Goal: Communication & Community: Answer question/provide support

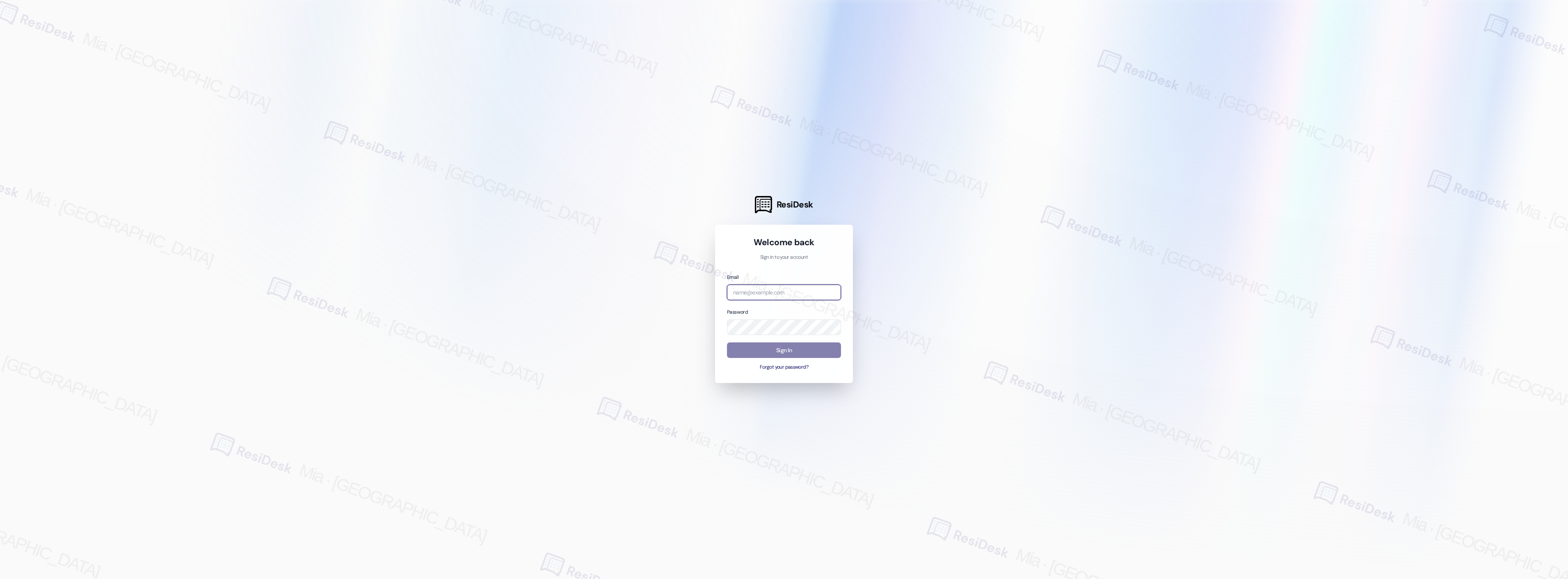
click at [807, 288] on input "email" at bounding box center [783, 292] width 114 height 16
click at [0, 578] on com-1password-button at bounding box center [0, 579] width 0 height 0
type input "m"
type input "c"
type input "o"
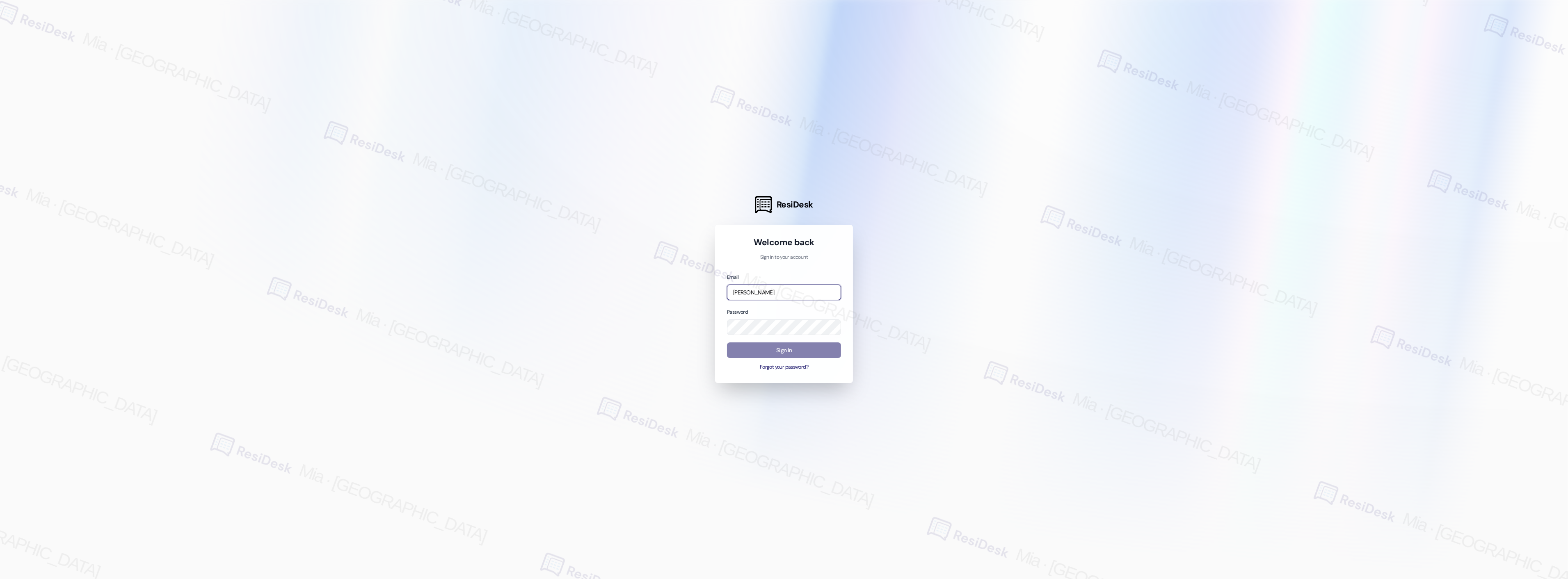
drag, startPoint x: 771, startPoint y: 287, endPoint x: 727, endPoint y: 290, distance: 44.1
click at [727, 290] on input "[PERSON_NAME]" at bounding box center [783, 292] width 114 height 16
type input "[EMAIL_ADDRESS][DOMAIN_NAME]"
click at [791, 351] on button "Sign In" at bounding box center [783, 350] width 114 height 16
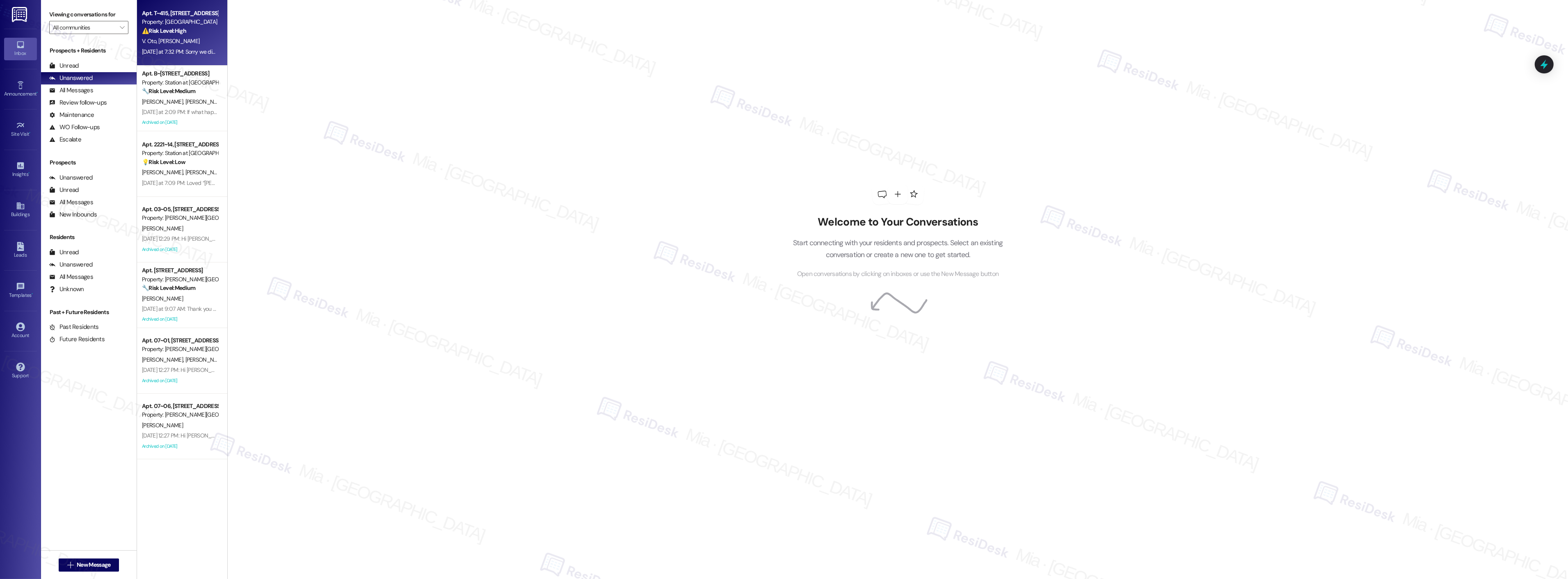
click at [184, 51] on div "[DATE] at 7:32 PM: Sorry we didn't receive it. The last email was about the pat…" at bounding box center [326, 52] width 367 height 8
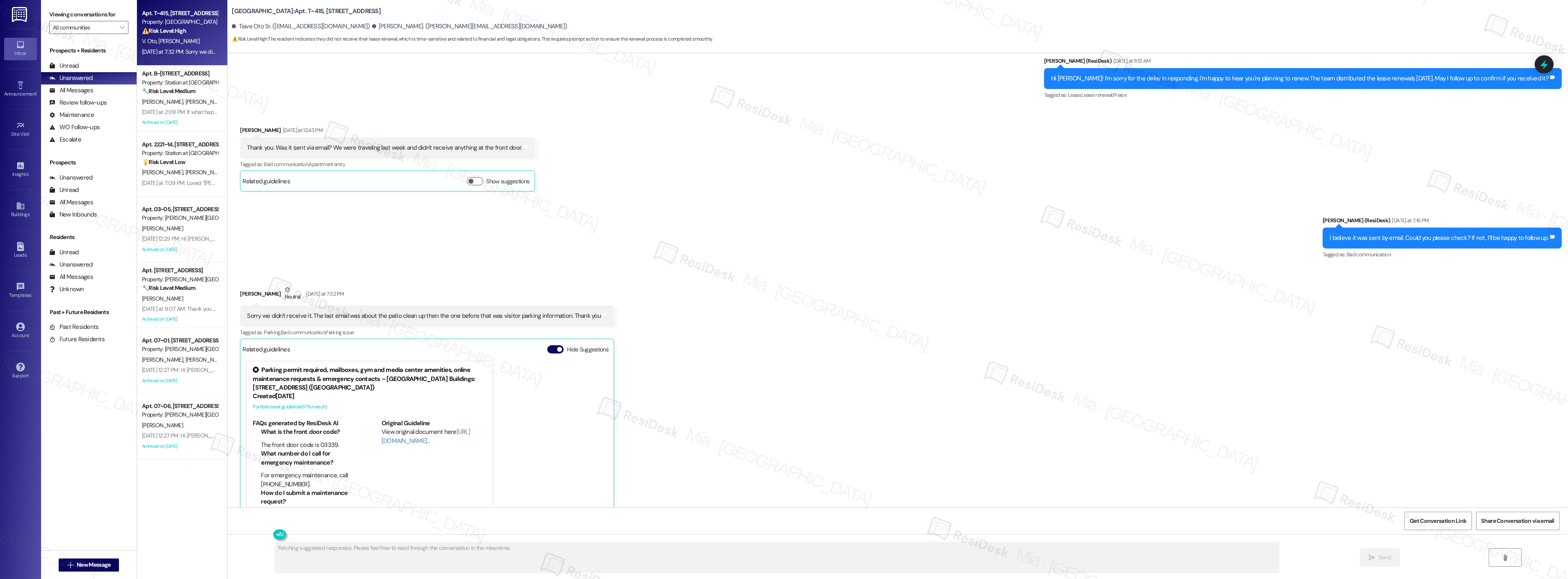
scroll to position [722, 0]
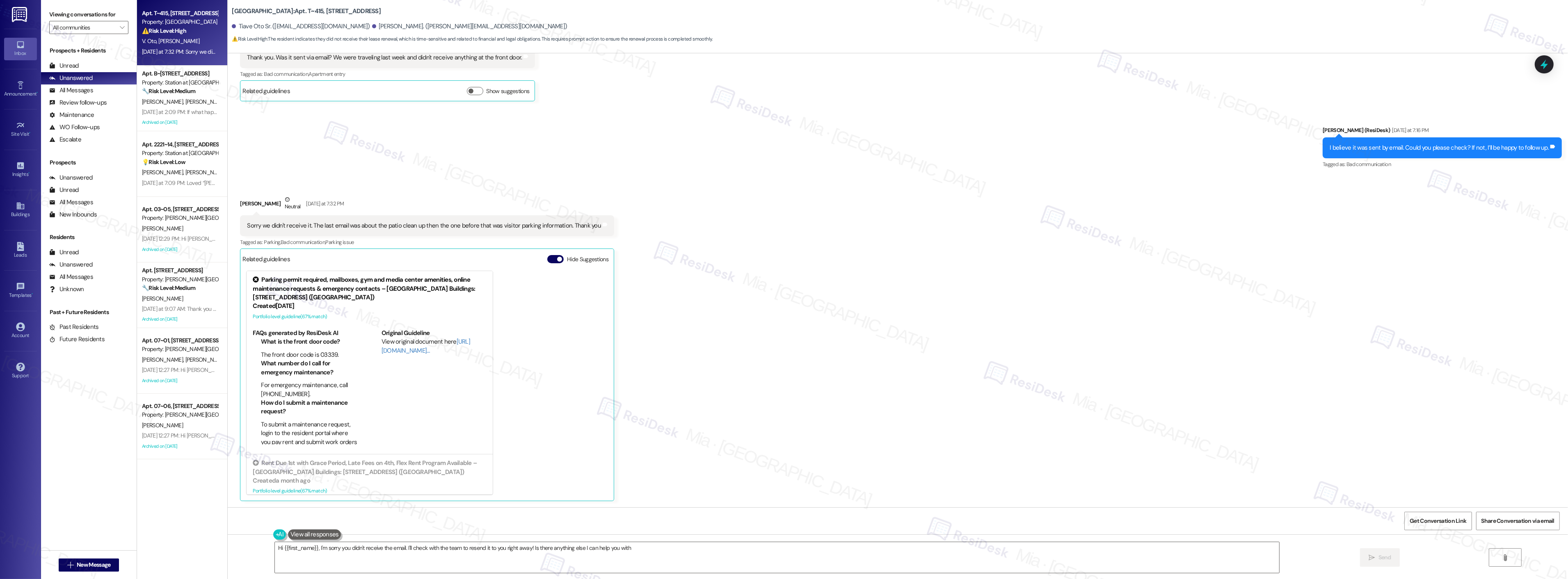
type textarea "Hi {{first_name}}, I'm sorry you didn't receive the email. I'll check with the …"
click at [194, 118] on div "Archived on [DATE]" at bounding box center [180, 123] width 78 height 10
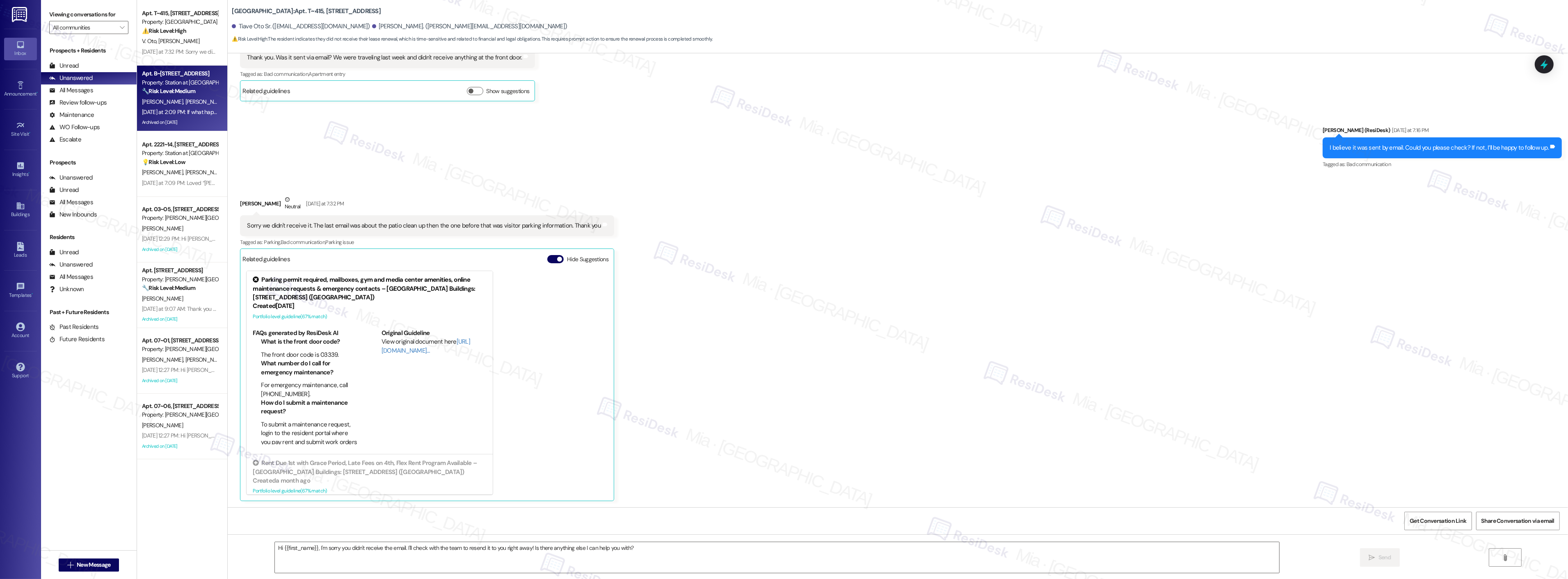
type textarea "Fetching suggested responses. Please feel free to read through the conversation…"
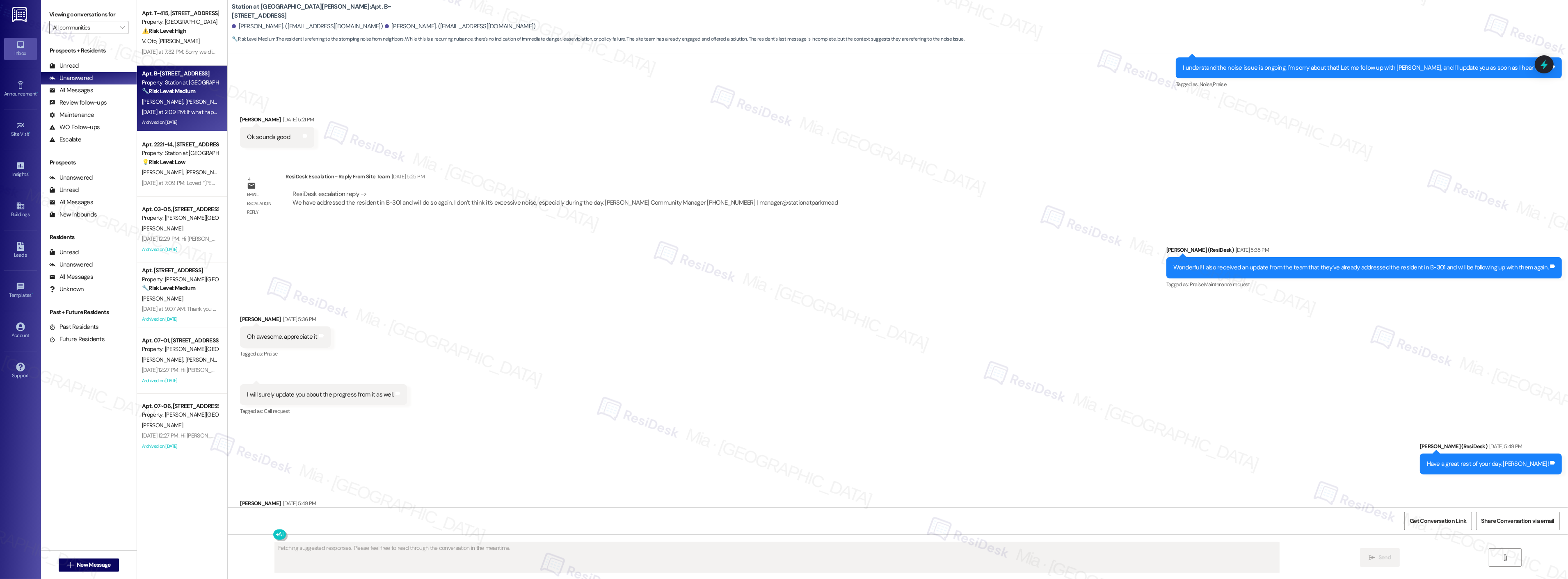
scroll to position [3444, 0]
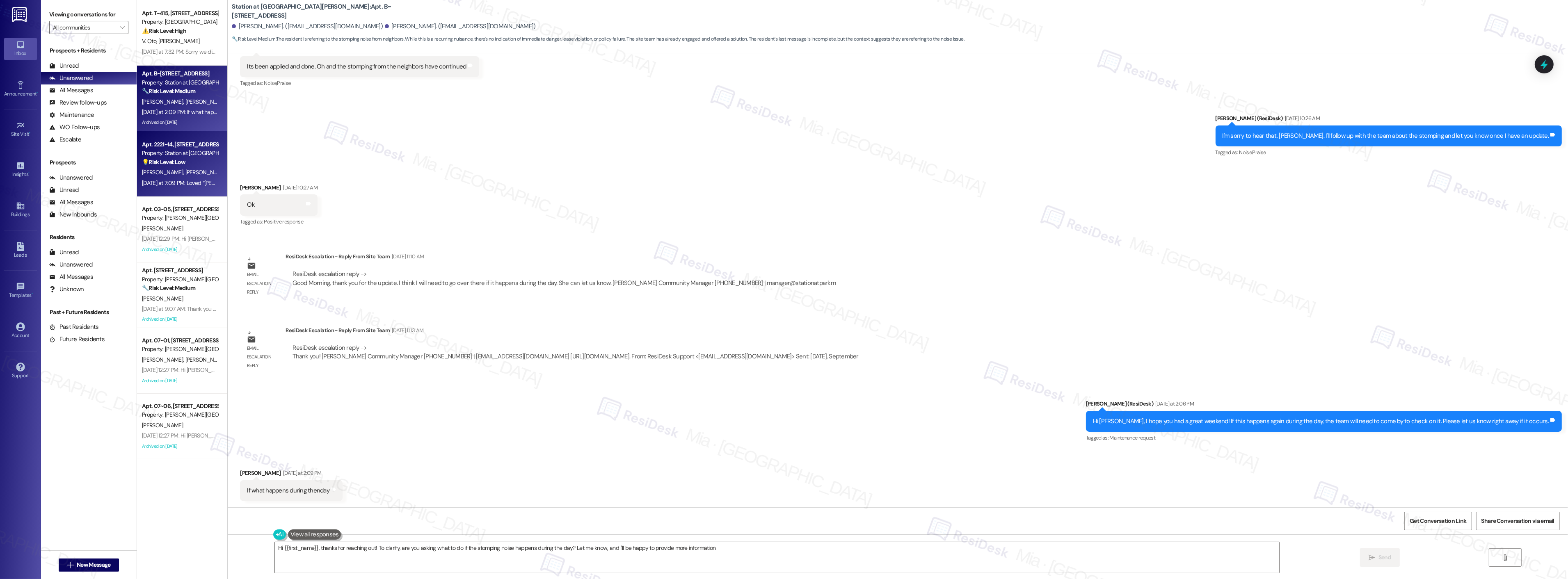
type textarea "Hi {{first_name}}, thanks for reaching out! To clarify, are you asking what to …"
click at [189, 173] on div "[PERSON_NAME] [PERSON_NAME]" at bounding box center [180, 172] width 78 height 10
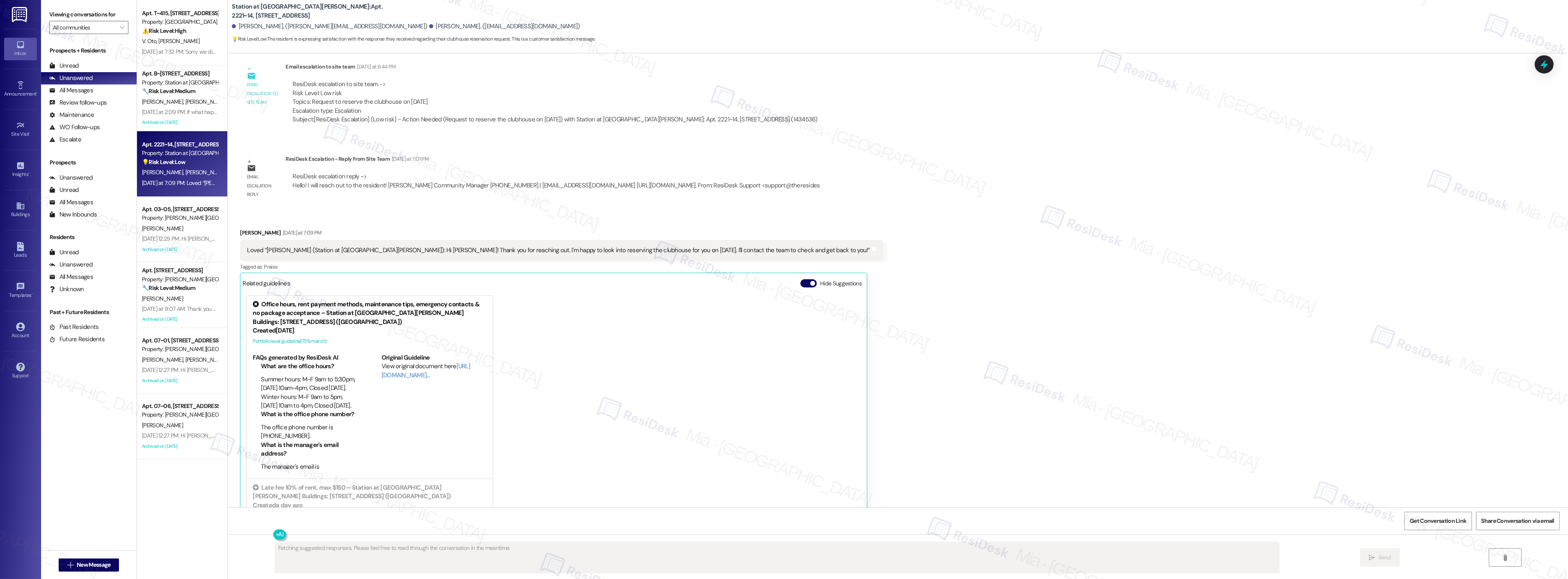
scroll to position [701, 0]
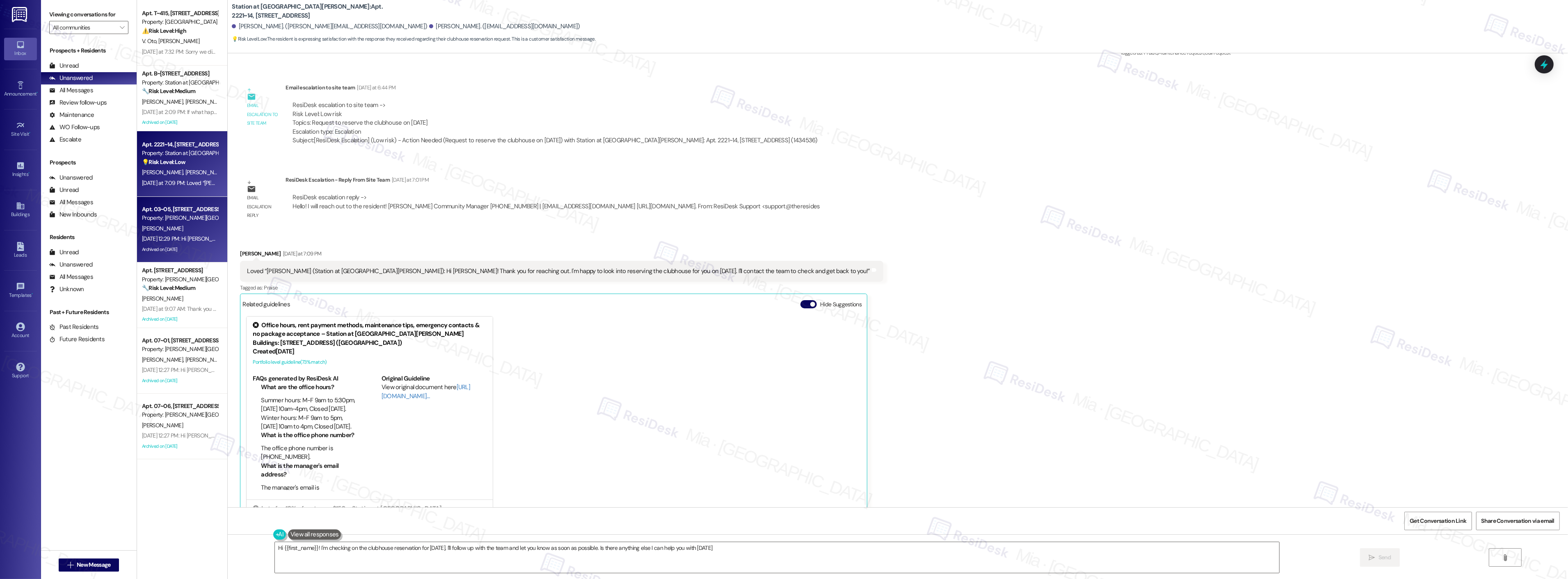
type textarea "Hi {{first_name}}! I'm checking on the clubhouse reservation for [DATE]. I'll f…"
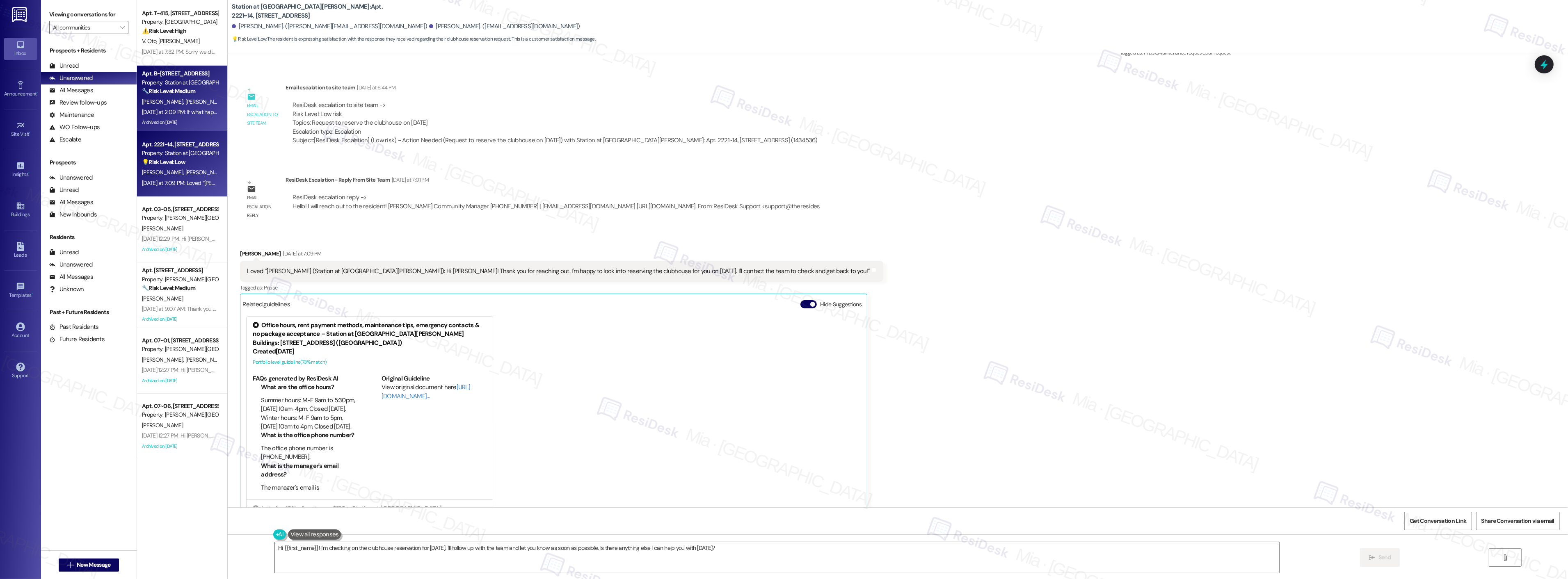
click at [159, 83] on div "Property: Station at [GEOGRAPHIC_DATA][PERSON_NAME]" at bounding box center [180, 83] width 76 height 8
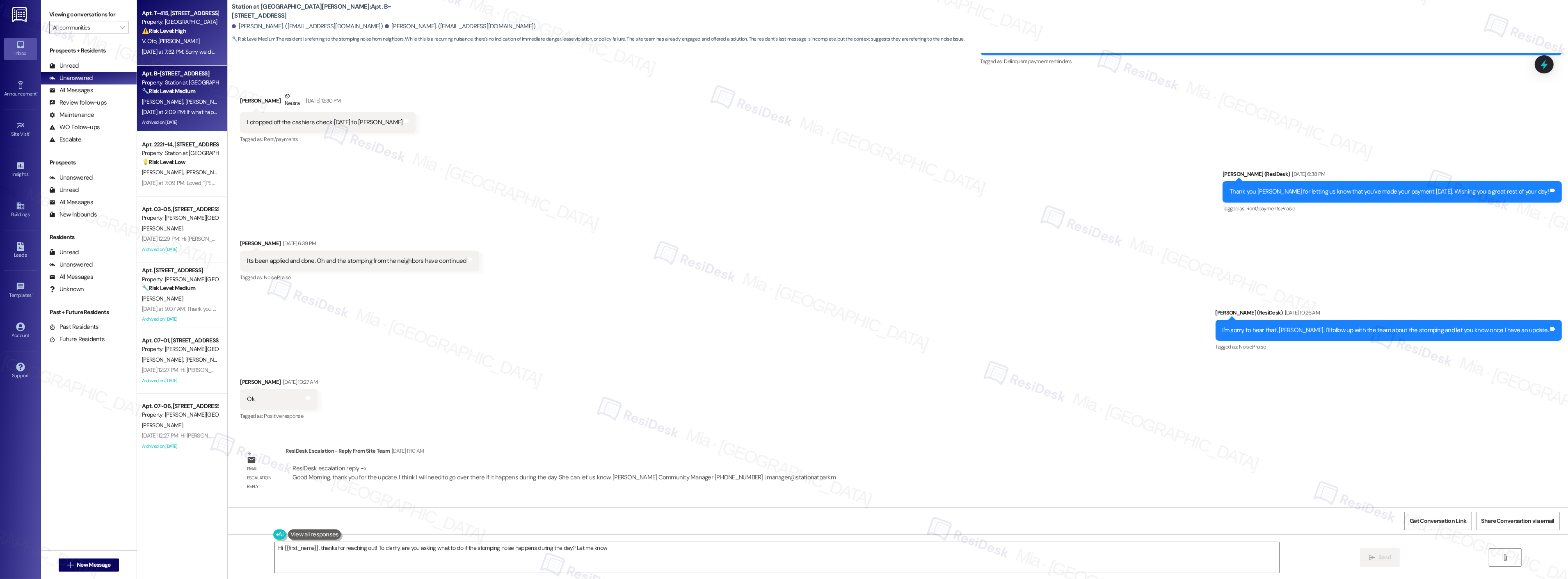
scroll to position [3444, 0]
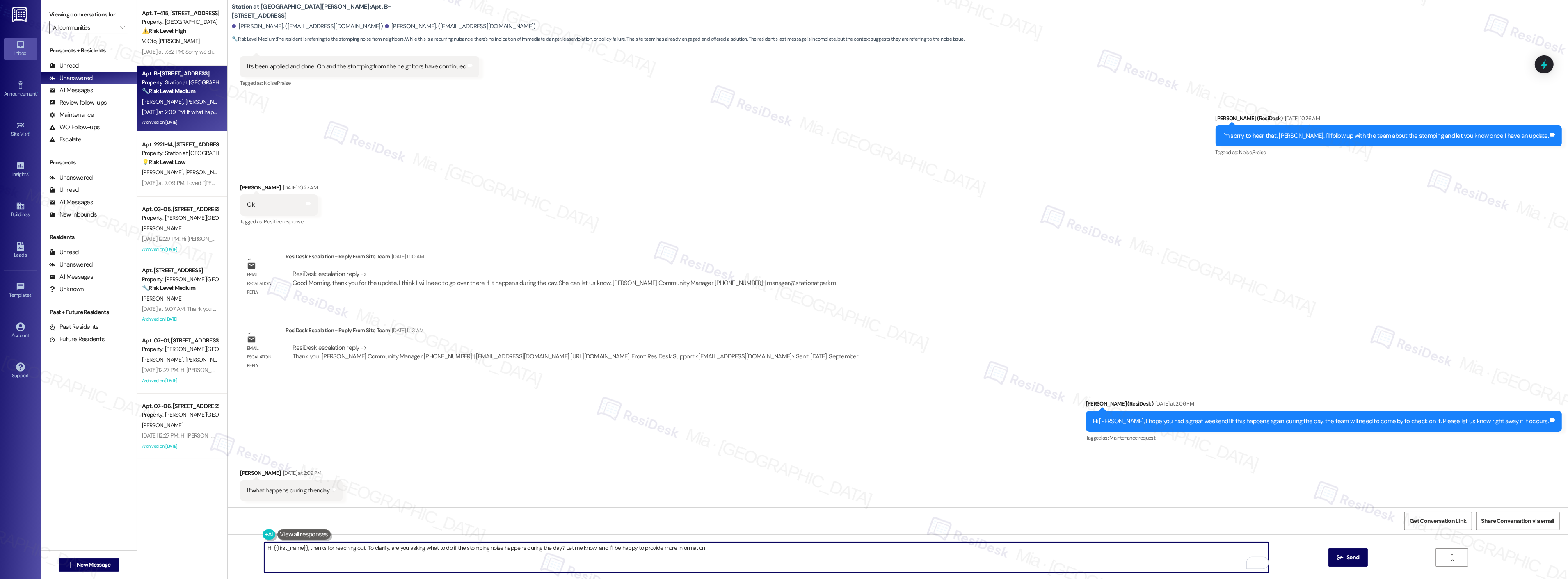
click at [255, 549] on div "Hi {{first_name}}, thanks for reaching out! To clarify, are you asking what to …" at bounding box center [897, 565] width 1340 height 62
click at [264, 548] on textarea "Hi {{first_name}}, thanks for reaching out! To clarify, are you asking what to …" at bounding box center [765, 557] width 1004 height 30
drag, startPoint x: 699, startPoint y: 546, endPoint x: 485, endPoint y: 546, distance: 214.0
click at [485, 546] on textarea "Hi {{first_name}}, thanks for reaching out! To clarify, are you asking what to …" at bounding box center [765, 557] width 1004 height 30
drag, startPoint x: 300, startPoint y: 548, endPoint x: 260, endPoint y: 548, distance: 40.0
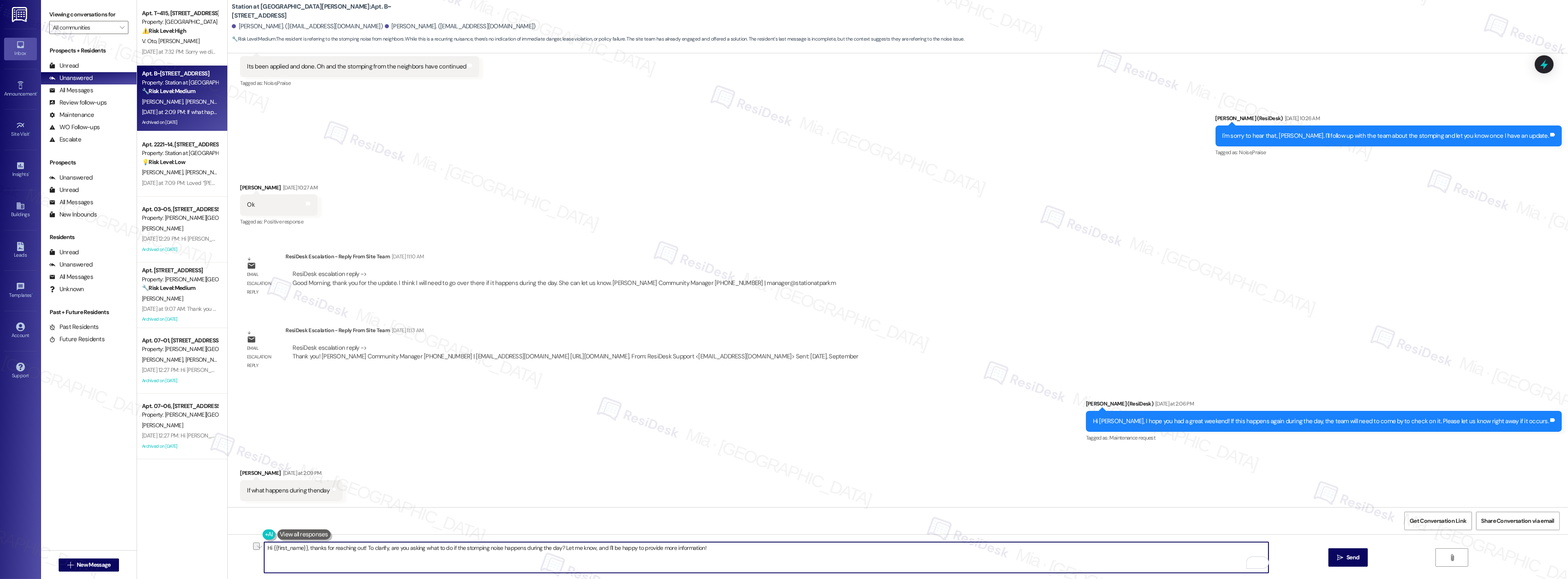
click at [264, 548] on textarea "Hi {{first_name}}, thanks for reaching out! To clarify, are you asking what to …" at bounding box center [765, 557] width 1004 height 30
drag, startPoint x: 711, startPoint y: 546, endPoint x: 315, endPoint y: 549, distance: 396.0
click at [315, 549] on textarea "Good morning [PERSON_NAME]! thanks for reaching out! To clarify, are you asking…" at bounding box center [765, 557] width 1004 height 30
drag, startPoint x: 544, startPoint y: 549, endPoint x: 221, endPoint y: 549, distance: 323.0
click at [228, 549] on div "Good morning [PERSON_NAME]! I mean if the noise/stomping happens during the day…" at bounding box center [897, 565] width 1340 height 62
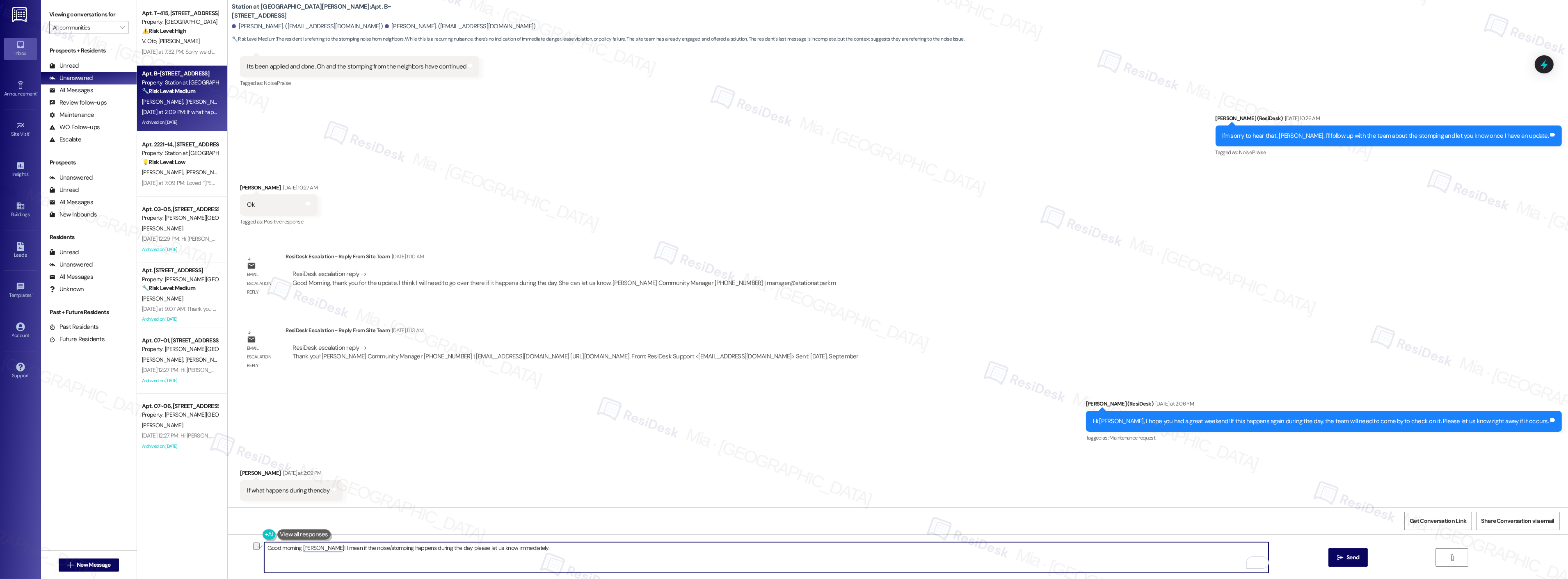
click at [530, 546] on textarea "Good morning [PERSON_NAME]! I mean if the noise/stomping happens during the day…" at bounding box center [765, 557] width 1004 height 30
drag, startPoint x: 530, startPoint y: 548, endPoint x: 257, endPoint y: 553, distance: 273.0
click at [264, 553] on textarea "Good morning [PERSON_NAME]! I mean if the noise/stomping happens during the day…" at bounding box center [765, 557] width 1004 height 30
paste textarea ", [PERSON_NAME]. If you experience noise or stomping during the day, kindly inf…"
drag, startPoint x: 515, startPoint y: 549, endPoint x: 618, endPoint y: 549, distance: 103.0
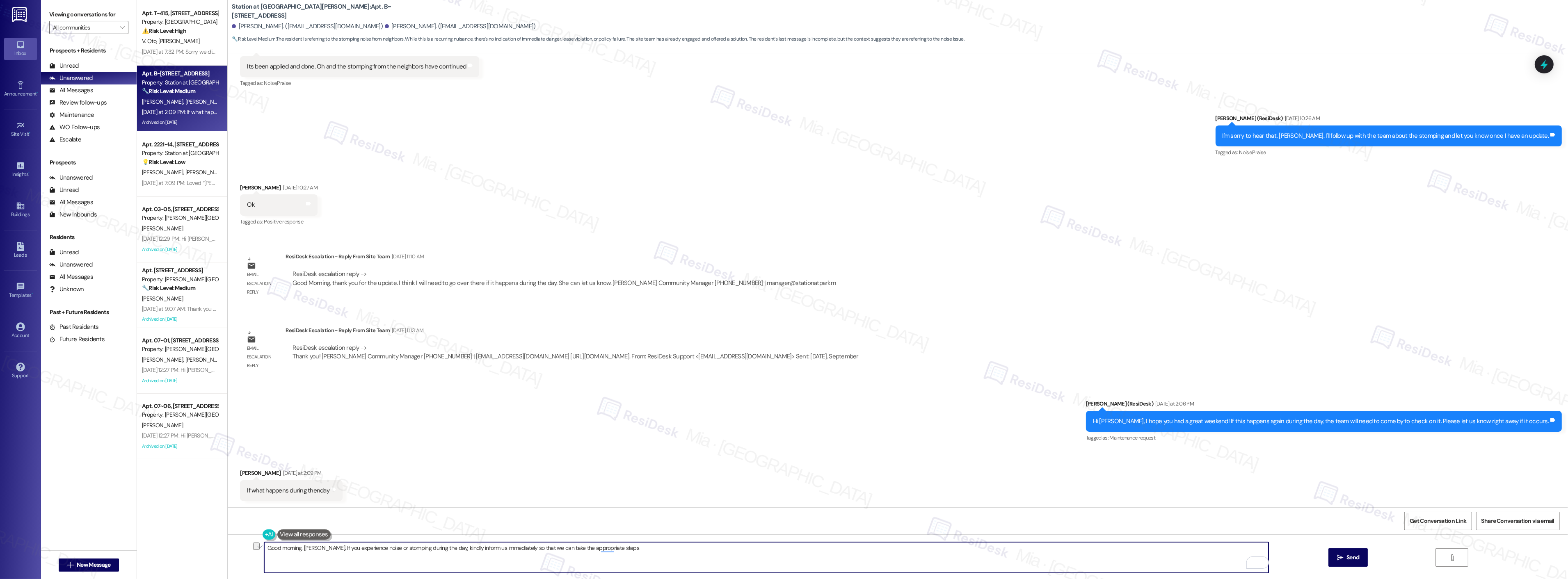
click at [618, 549] on textarea "Good morning, [PERSON_NAME]. If you experience noise or stomping during the day…" at bounding box center [765, 557] width 1004 height 30
click at [316, 548] on textarea "Good morning, [PERSON_NAME]. If you experience noise or stomping during the day…" at bounding box center [765, 557] width 1004 height 30
click at [334, 526] on div "I'm sorry" at bounding box center [332, 523] width 27 height 14
click at [370, 523] on span "confusion" at bounding box center [368, 522] width 28 height 7
click at [396, 523] on button "If" at bounding box center [410, 523] width 69 height 14
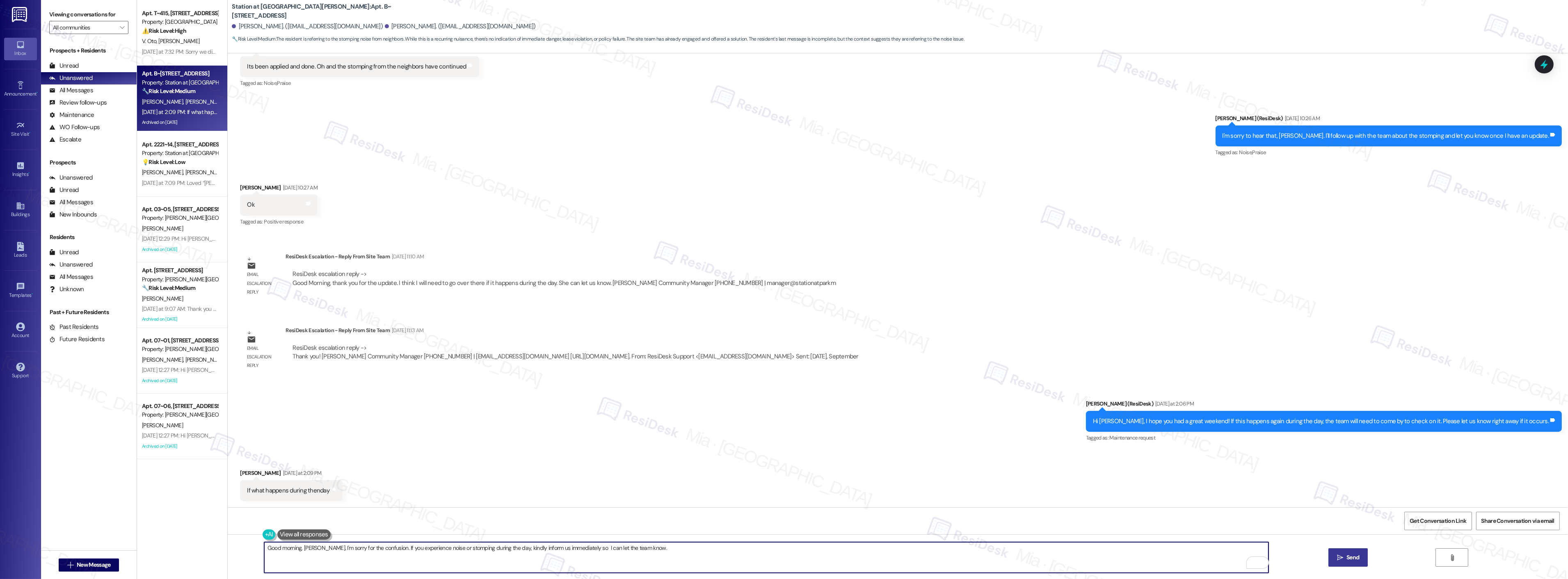
type textarea "Good morning, [PERSON_NAME]. I'm sorry for the confusion. If you experience noi…"
click at [1335, 559] on span " Send" at bounding box center [1348, 557] width 26 height 8
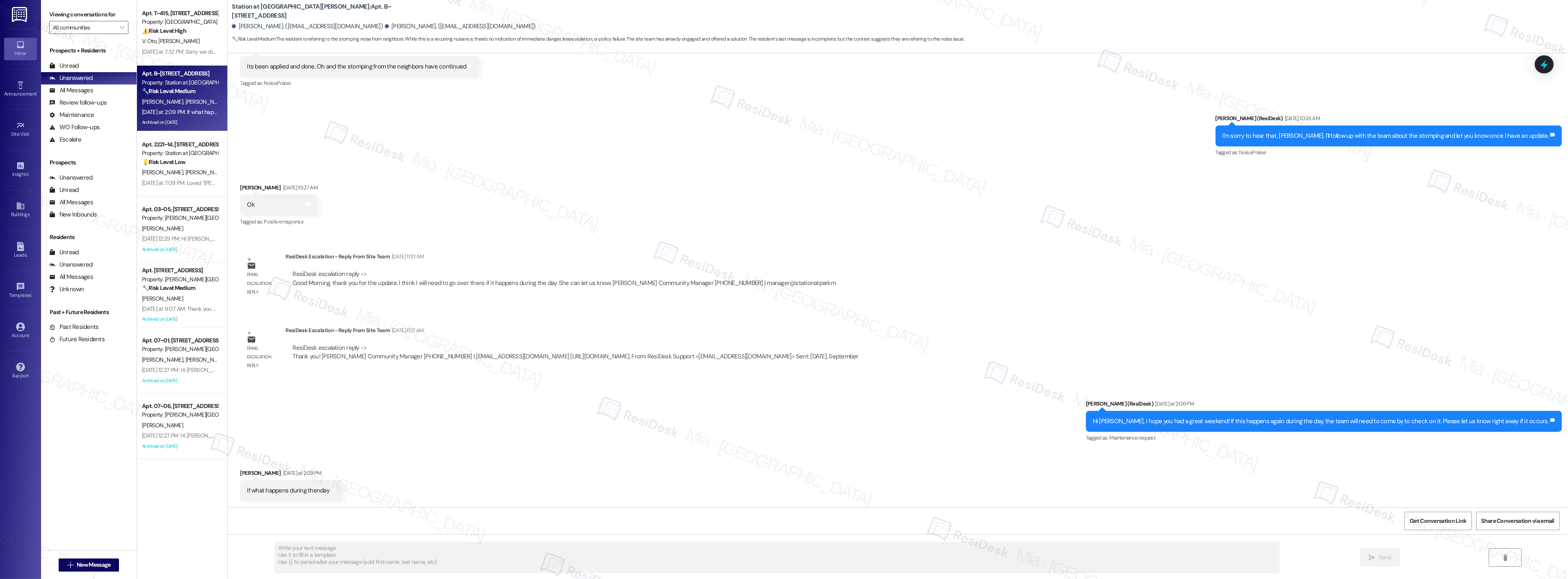
click at [189, 49] on div "[DATE] at 7:32 PM: Sorry we didn't receive it. The last email was about the pat…" at bounding box center [326, 52] width 367 height 8
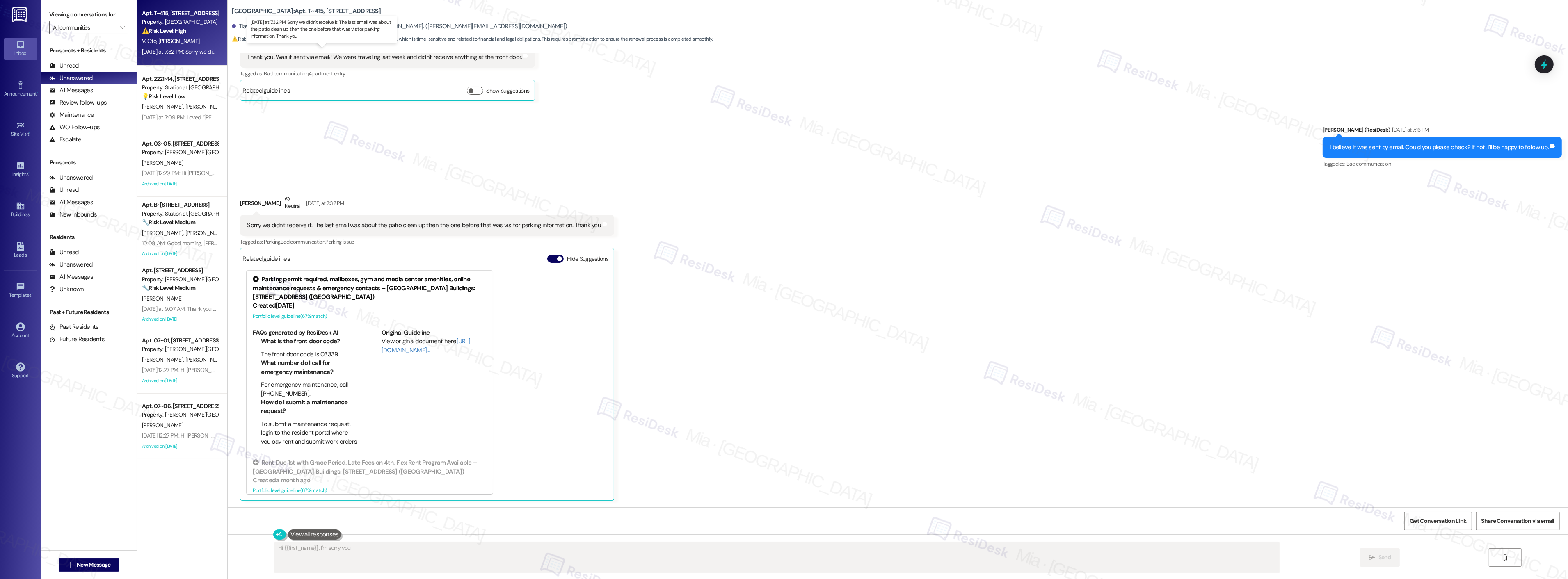
scroll to position [722, 0]
type textarea "Hi {{first_name}}! I'm so sorry you didn't receive the renewal email. I'll chec…"
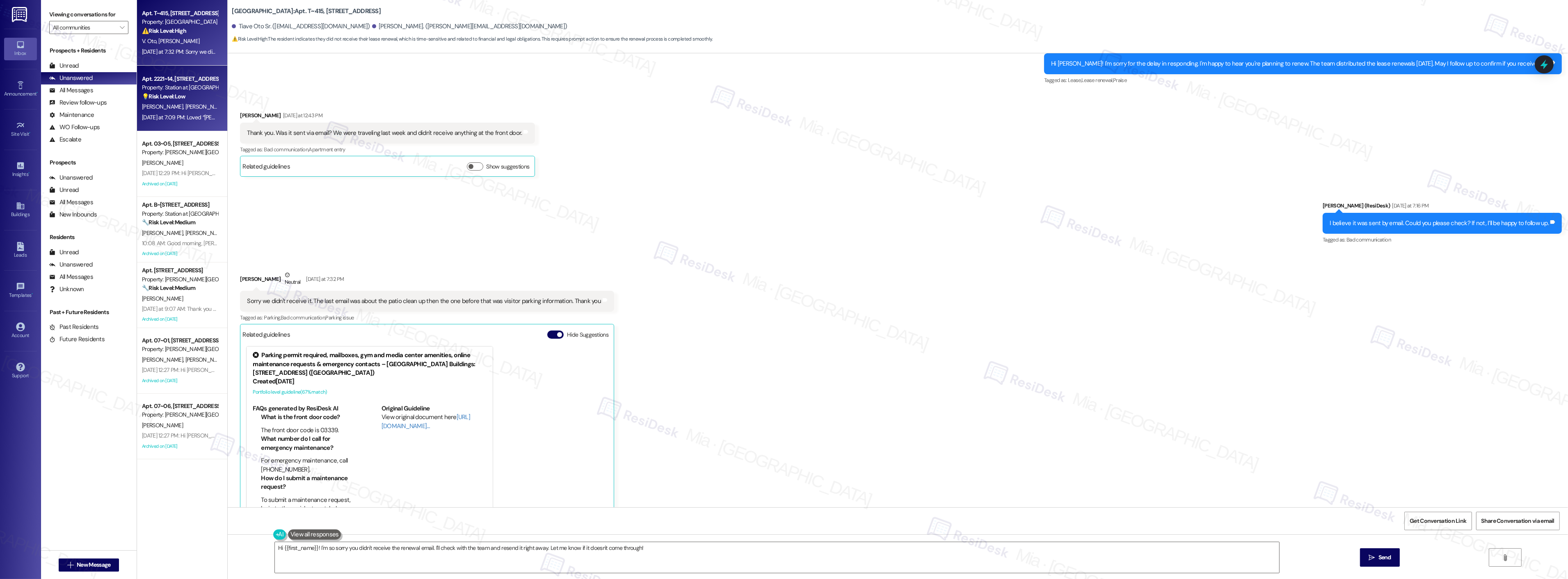
scroll to position [630, 0]
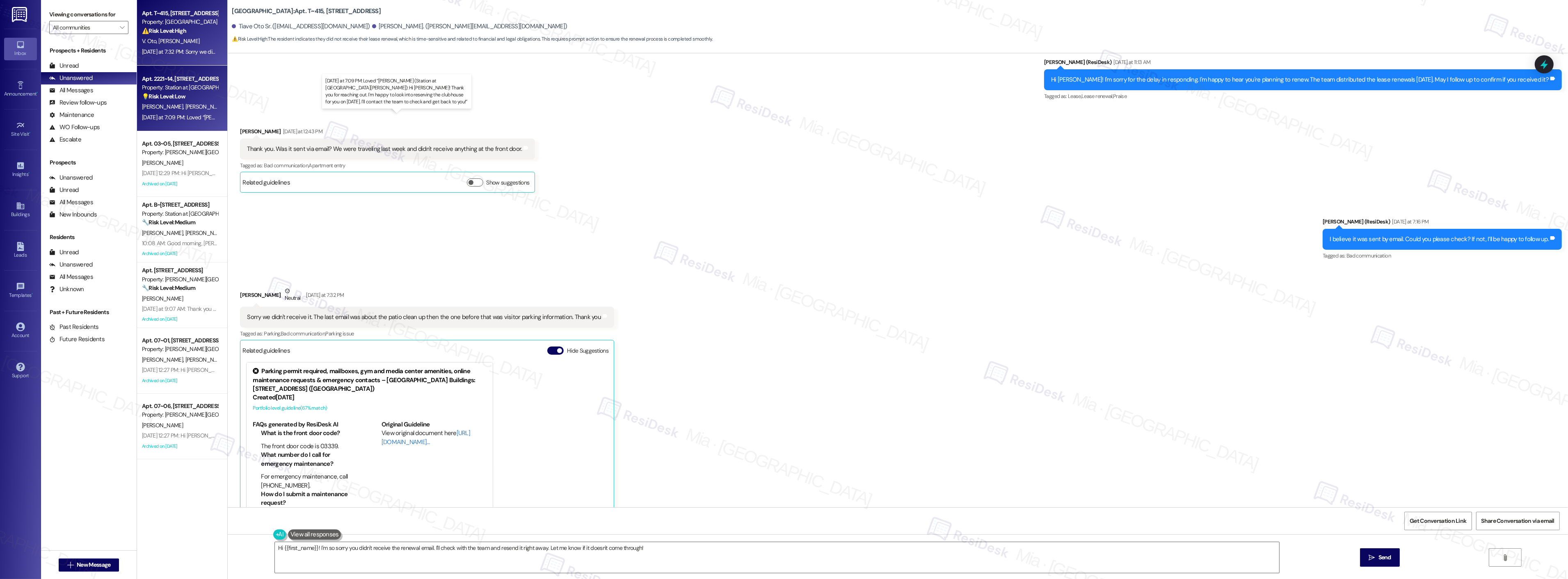
click at [195, 115] on div "[DATE] at 7:09 PM: Loved “[PERSON_NAME] (Station at [GEOGRAPHIC_DATA][PERSON_NA…" at bounding box center [450, 117] width 616 height 8
type textarea "Hi {{first_name}}, I'm sorry you didn't receive the email. I'll check with the …"
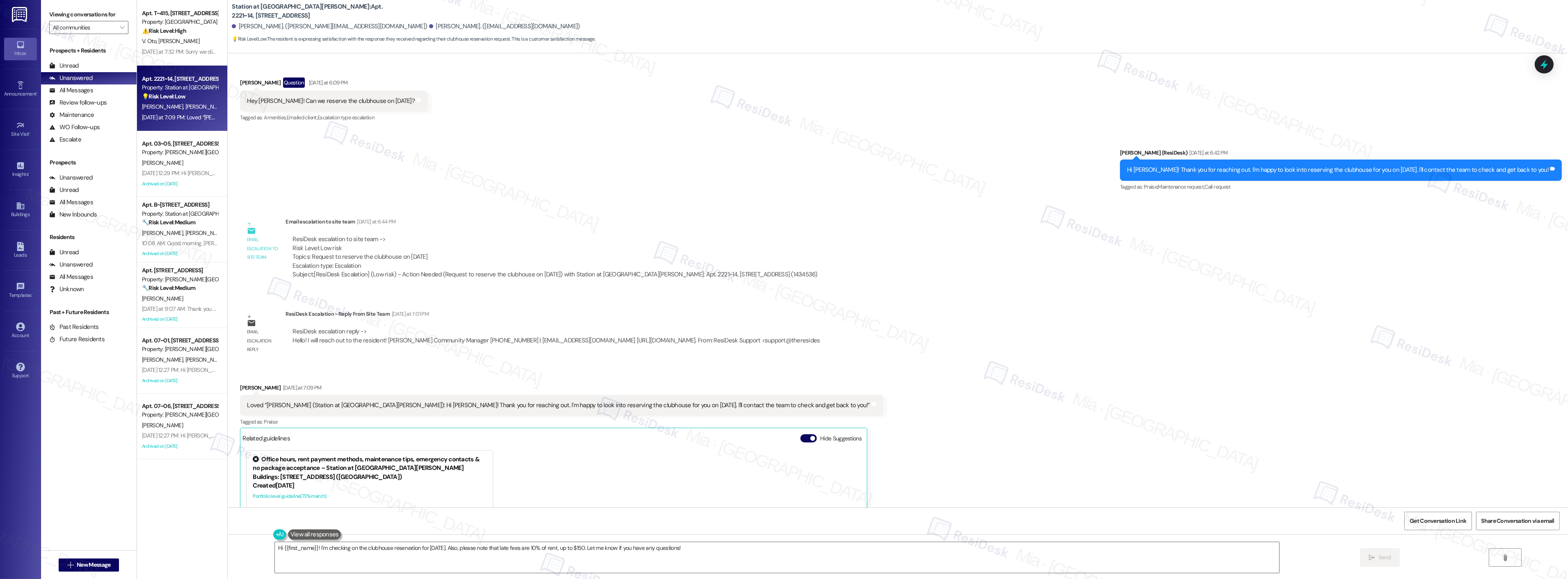
scroll to position [564, 0]
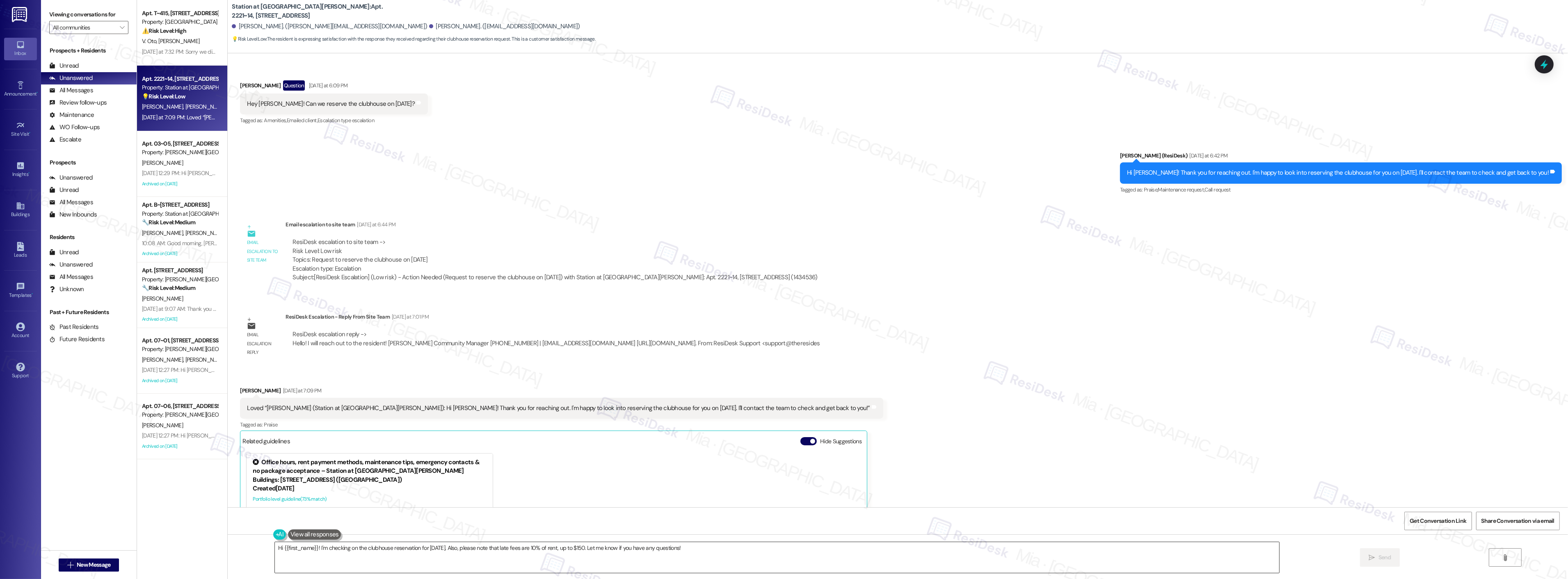
click at [275, 549] on textarea "Hi {{first_name}}! I'm checking on the clubhouse reservation for [DATE]. Also, …" at bounding box center [776, 557] width 1004 height 30
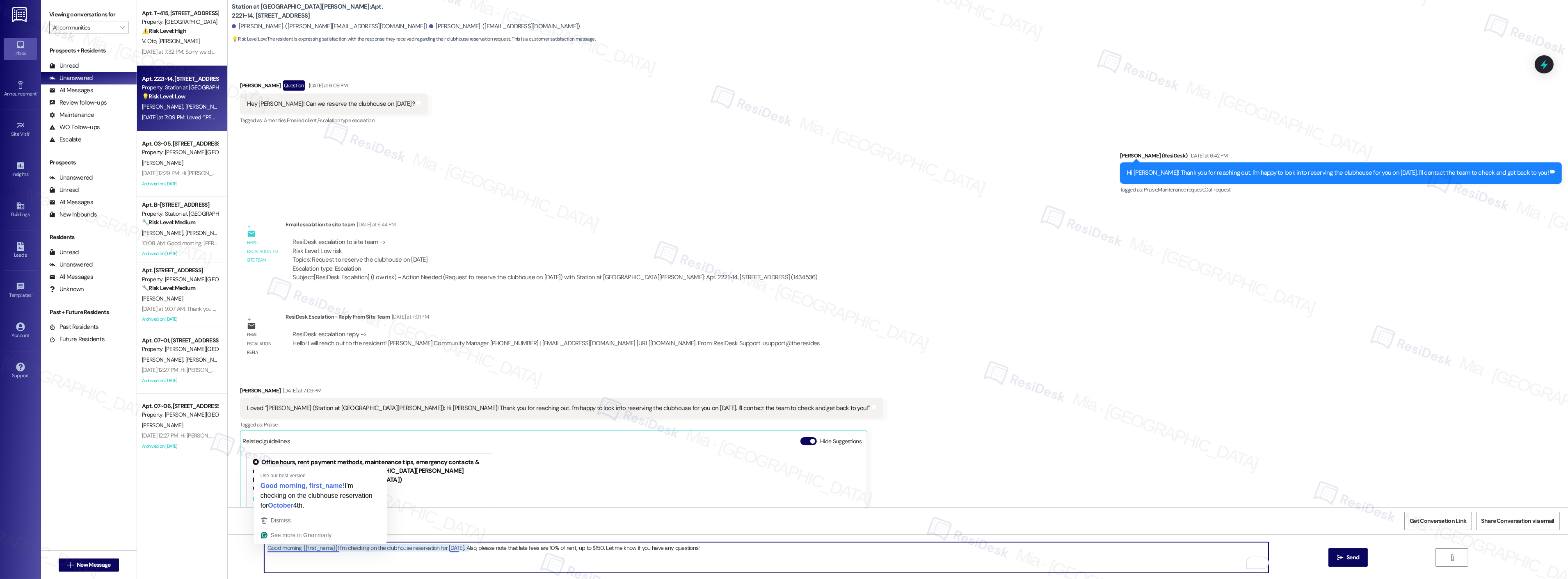
drag, startPoint x: 297, startPoint y: 550, endPoint x: 330, endPoint y: 550, distance: 33.0
click at [330, 550] on textarea "Good morning {{first_name}}! I'm checking on the clubhouse reservation for [DAT…" at bounding box center [765, 557] width 1004 height 30
drag, startPoint x: 331, startPoint y: 550, endPoint x: 296, endPoint y: 550, distance: 35.0
click at [296, 550] on textarea "Good morning {{first_name}}! I'm checking on the clubhouse reservation for [DAT…" at bounding box center [765, 557] width 1004 height 30
drag, startPoint x: 314, startPoint y: 549, endPoint x: 577, endPoint y: 546, distance: 263.0
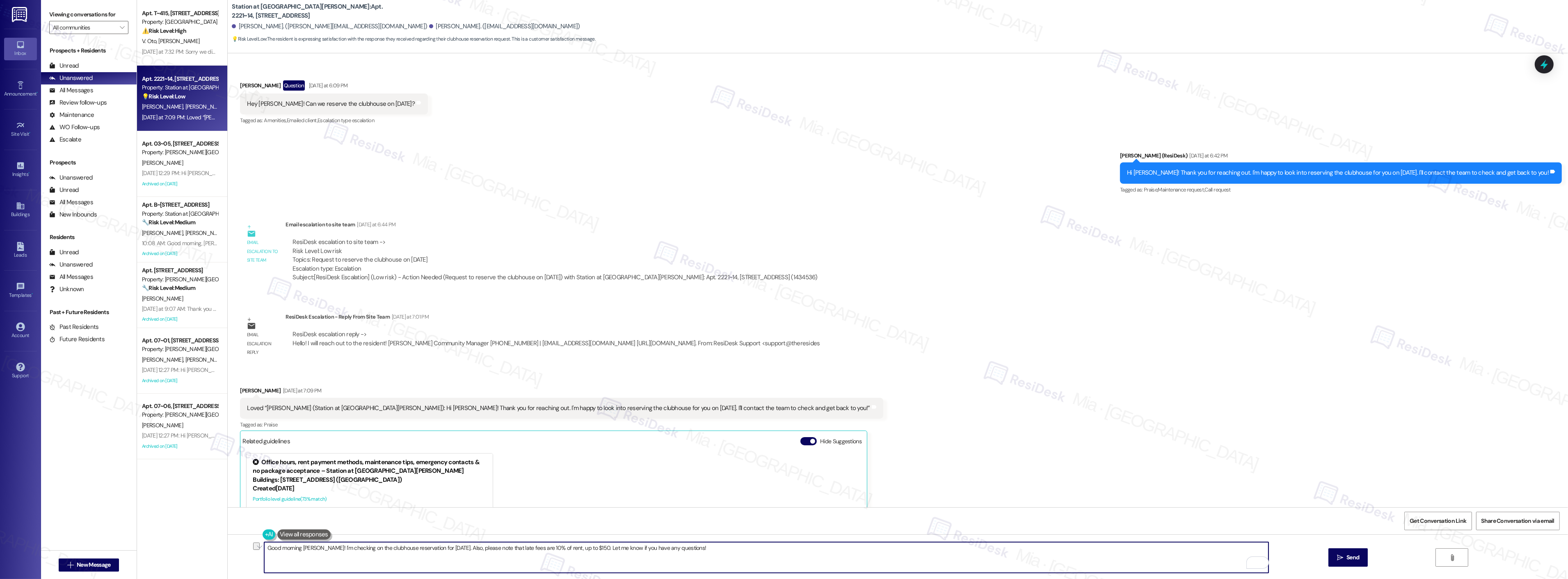
click at [577, 546] on textarea "Good morning [PERSON_NAME]! I'm checking on the clubhouse reservation for [DATE…" at bounding box center [765, 557] width 1004 height 30
drag, startPoint x: 313, startPoint y: 547, endPoint x: 560, endPoint y: 548, distance: 247.0
click at [560, 548] on textarea "Good morning [PERSON_NAME]! The team will reach out to you directly about the r…" at bounding box center [765, 557] width 1004 height 30
paste textarea "be reaching out to you directly regarding the clubhouse reservation. In the mea…"
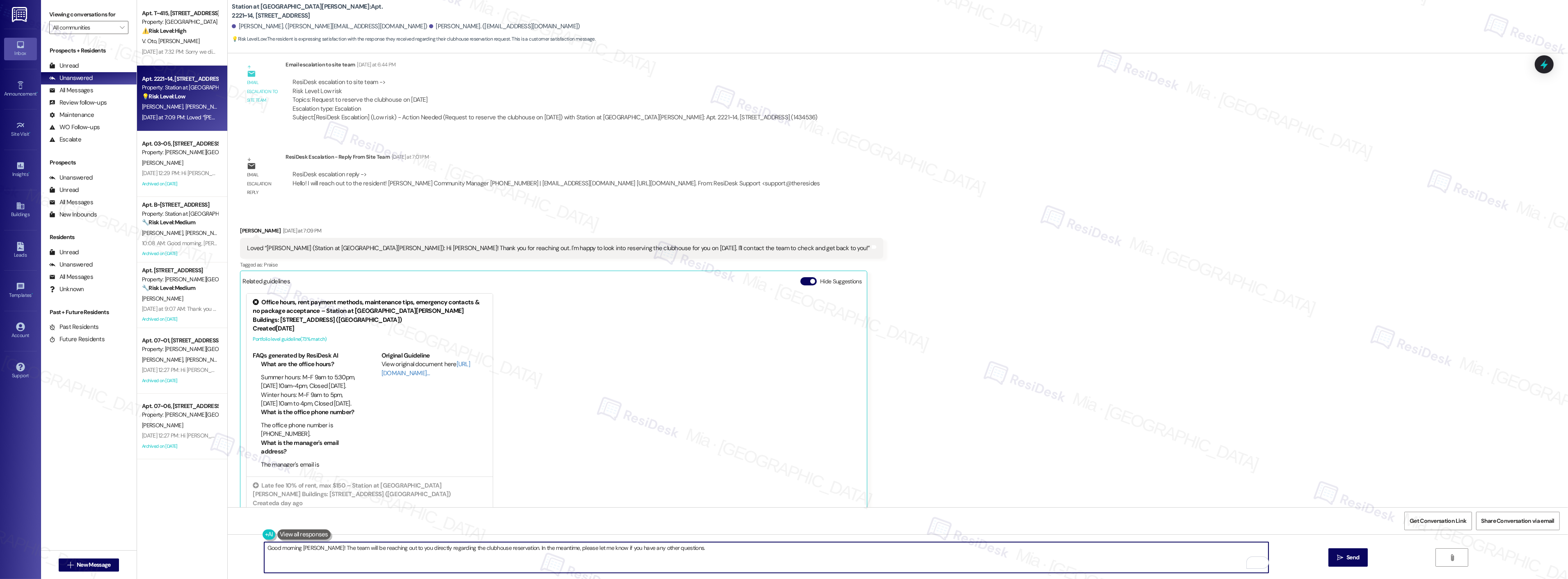
scroll to position [746, 0]
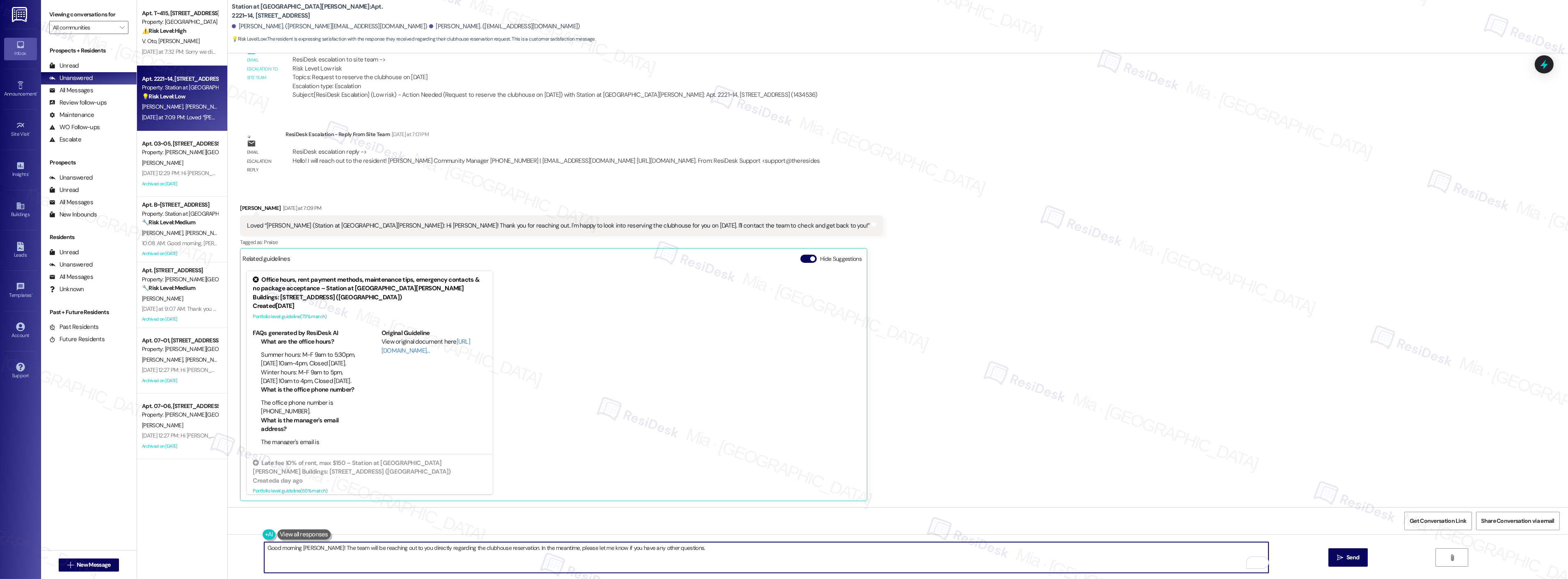
type textarea "Good morning [PERSON_NAME]! The team will be reaching out to you directly regar…"
click at [690, 252] on div "Related guidelines Hide Suggestions" at bounding box center [554, 258] width 622 height 16
click at [800, 259] on button "Hide Suggestions" at bounding box center [808, 259] width 16 height 8
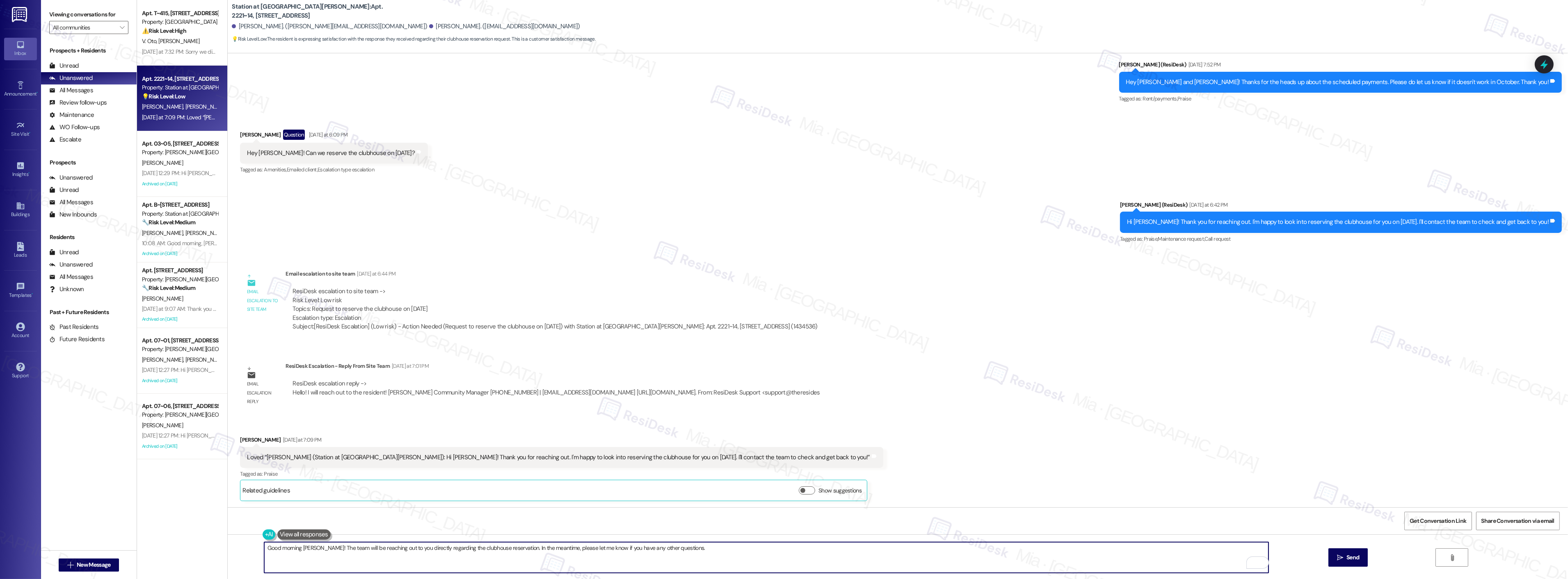
click at [699, 550] on textarea "Good morning [PERSON_NAME]! The team will be reaching out to you directly regar…" at bounding box center [765, 557] width 1004 height 30
click at [1352, 559] on span "Send" at bounding box center [1352, 557] width 13 height 8
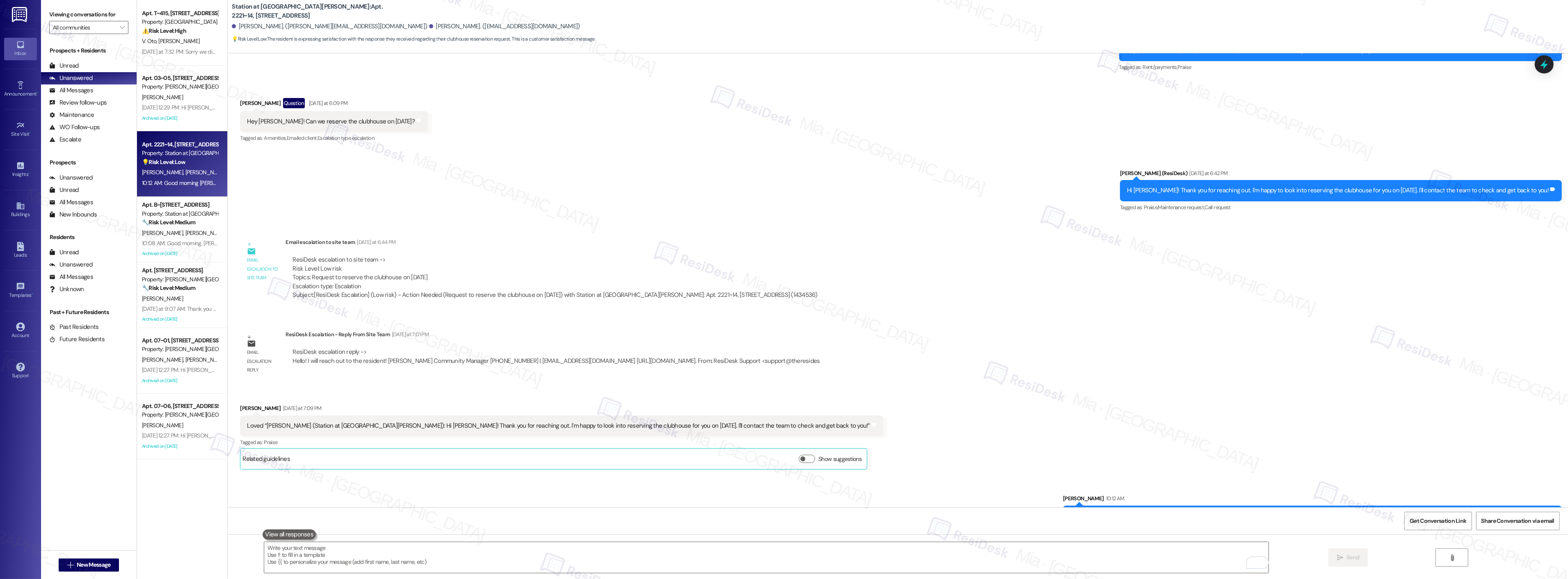
scroll to position [572, 0]
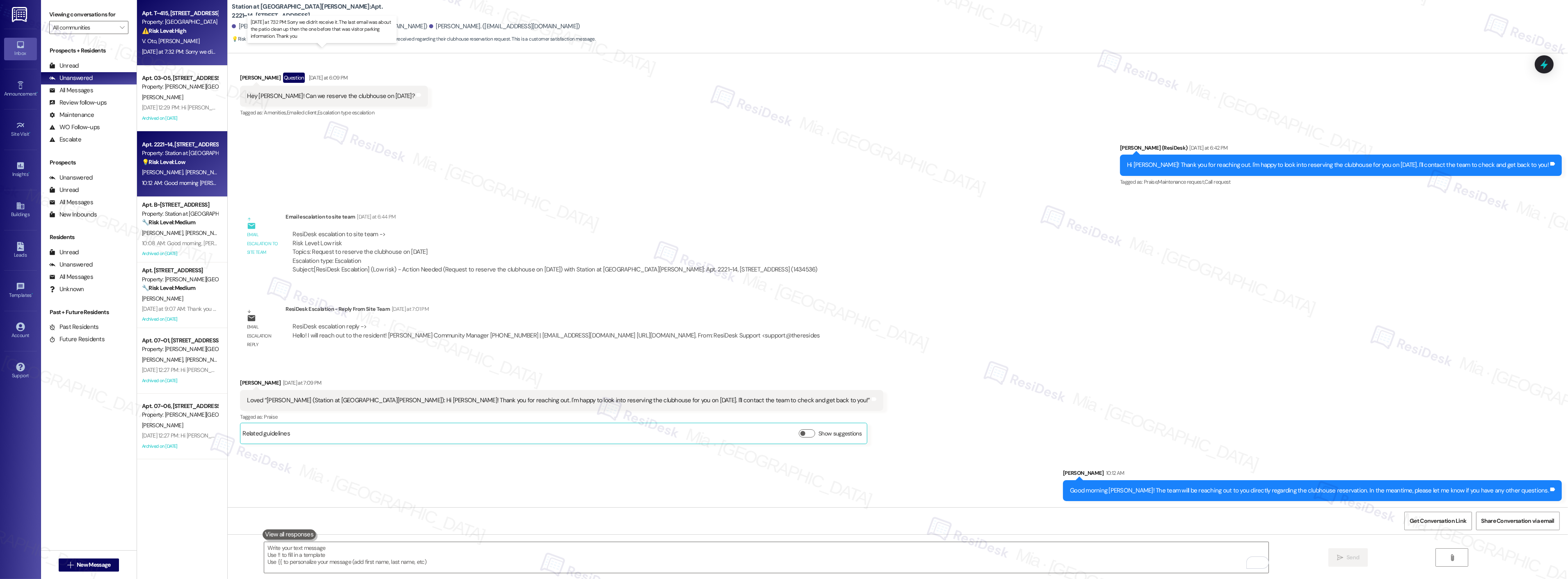
click at [185, 54] on div "[DATE] at 7:32 PM: Sorry we didn't receive it. The last email was about the pat…" at bounding box center [326, 52] width 367 height 8
type textarea "Fetching suggested responses. Please feel free to read through the conversation…"
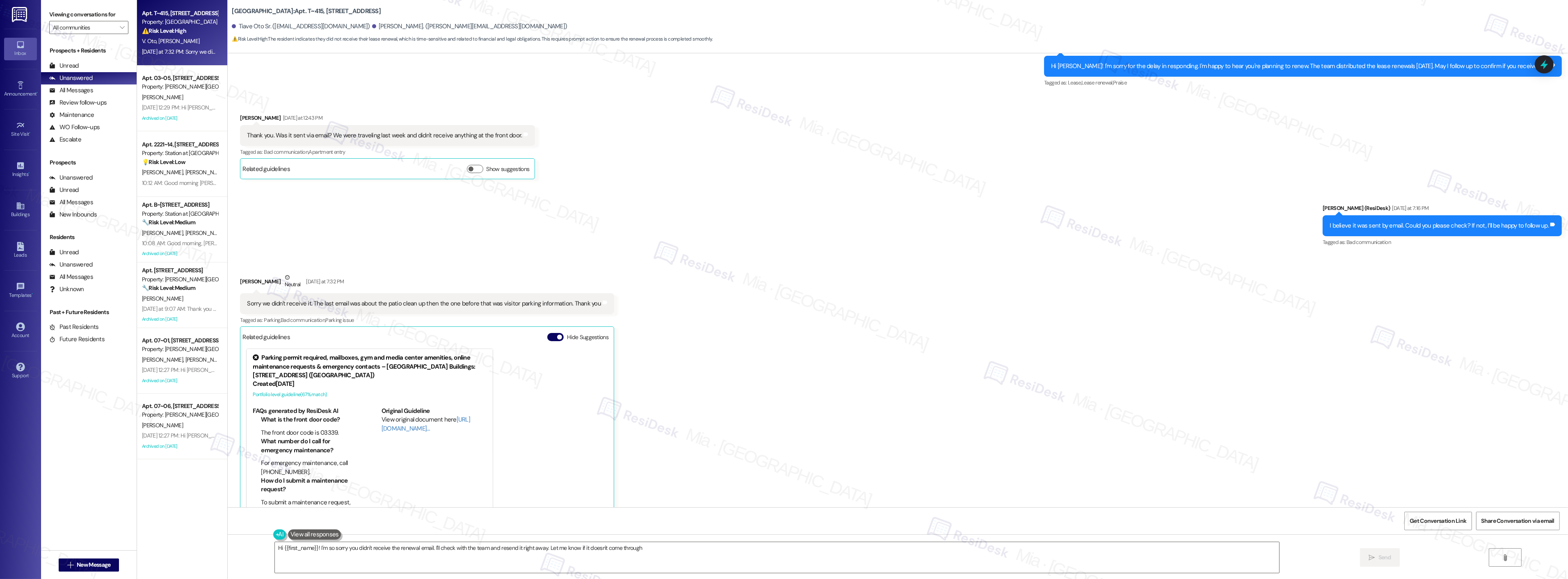
type textarea "Hi {{first_name}}! I'm so sorry you didn't receive the renewal email. I'll chec…"
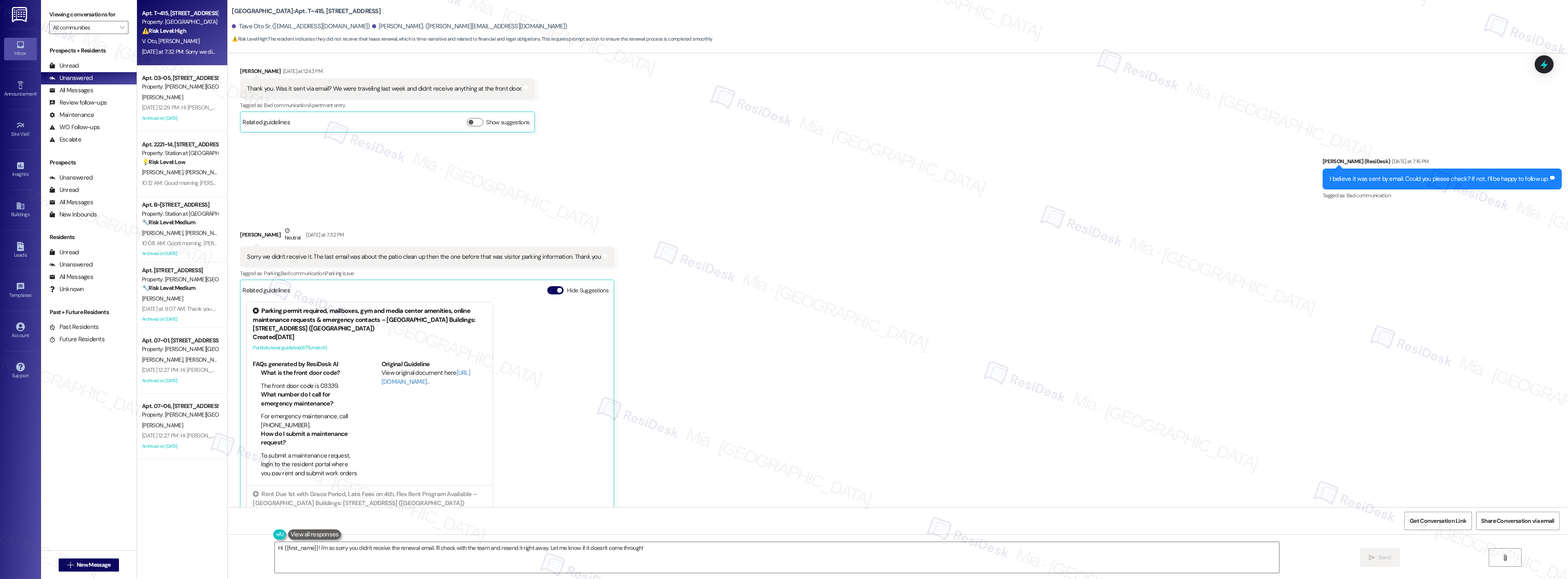
scroll to position [722, 0]
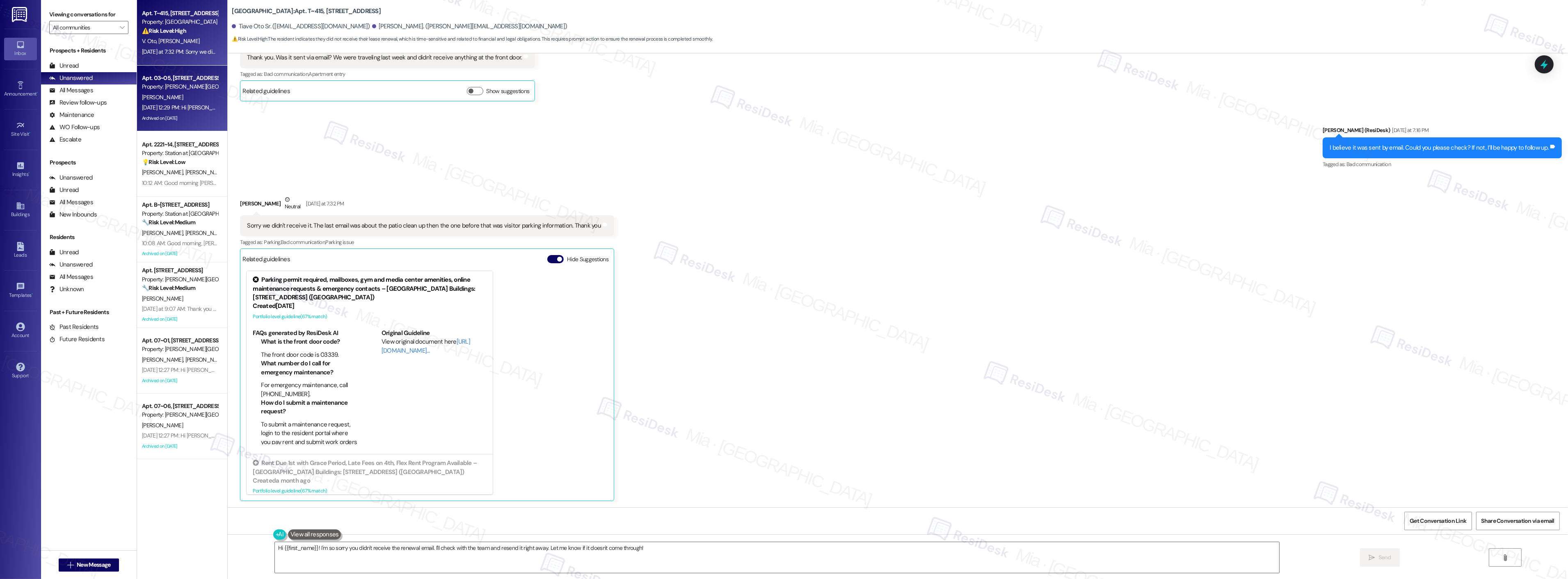
click at [182, 100] on div "[PERSON_NAME]" at bounding box center [180, 97] width 78 height 10
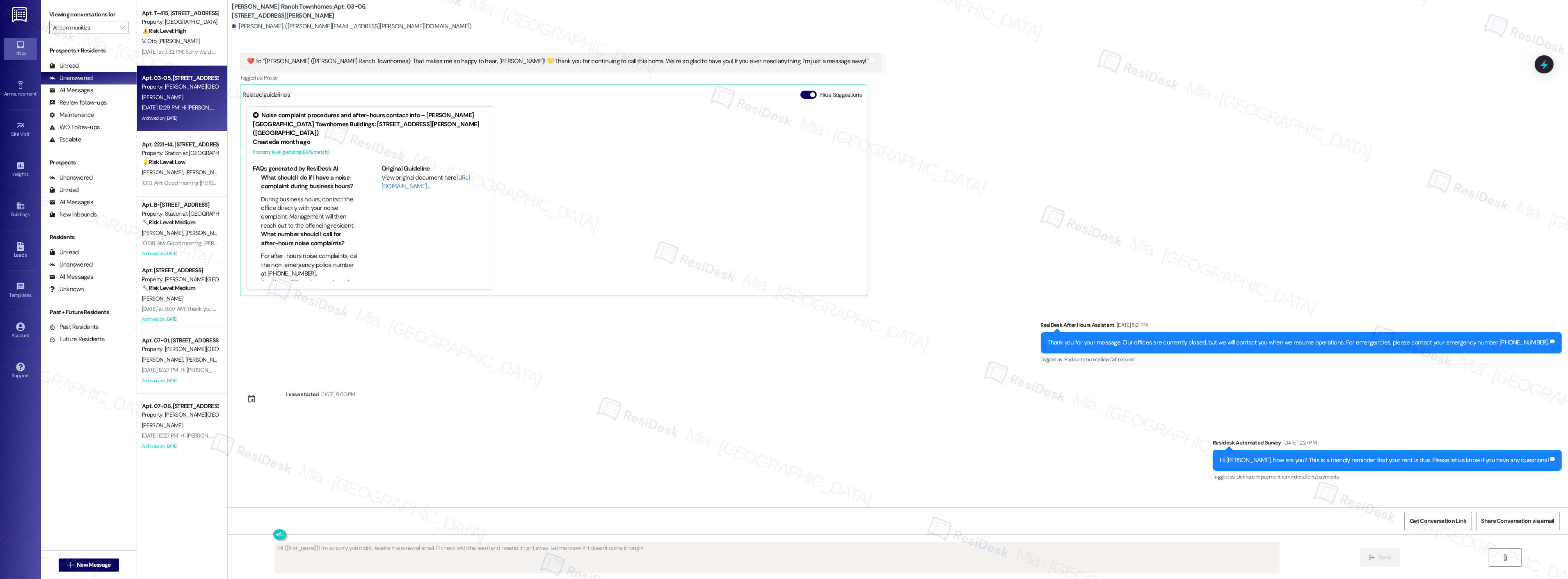
scroll to position [649, 0]
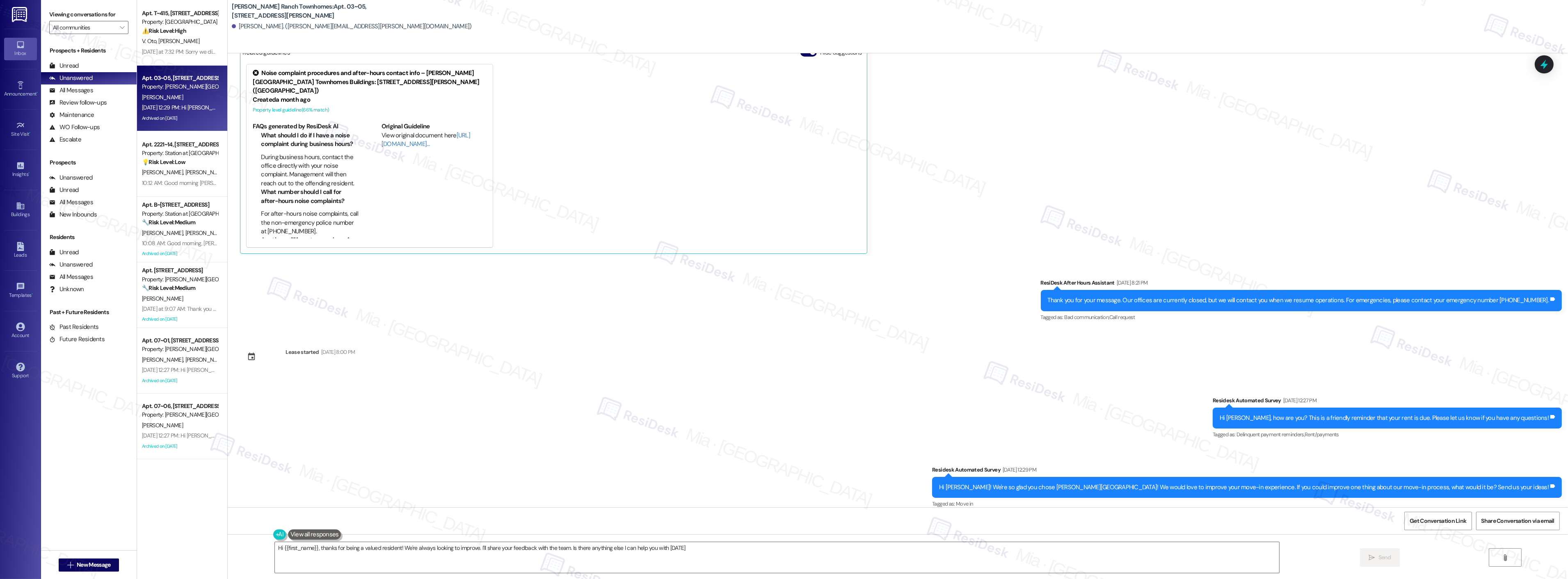
type textarea "Hi {{first_name}}, thanks for being a valued resident! We're always looking to …"
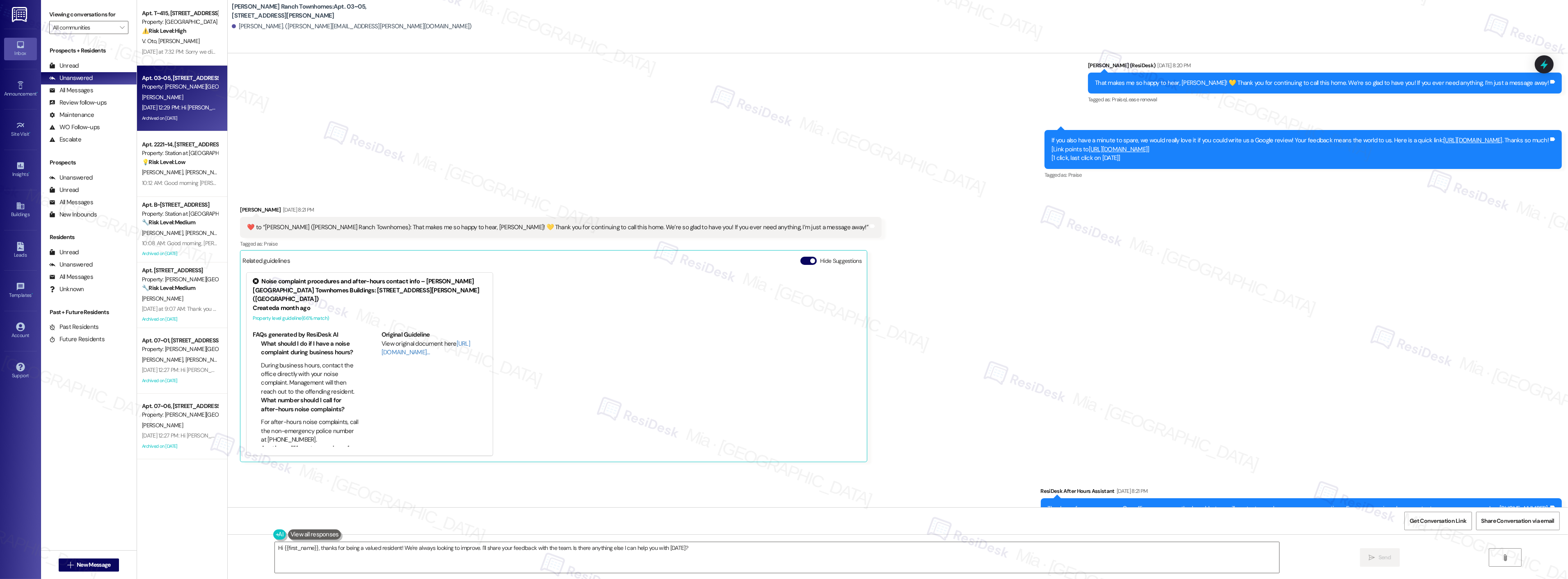
scroll to position [422, 0]
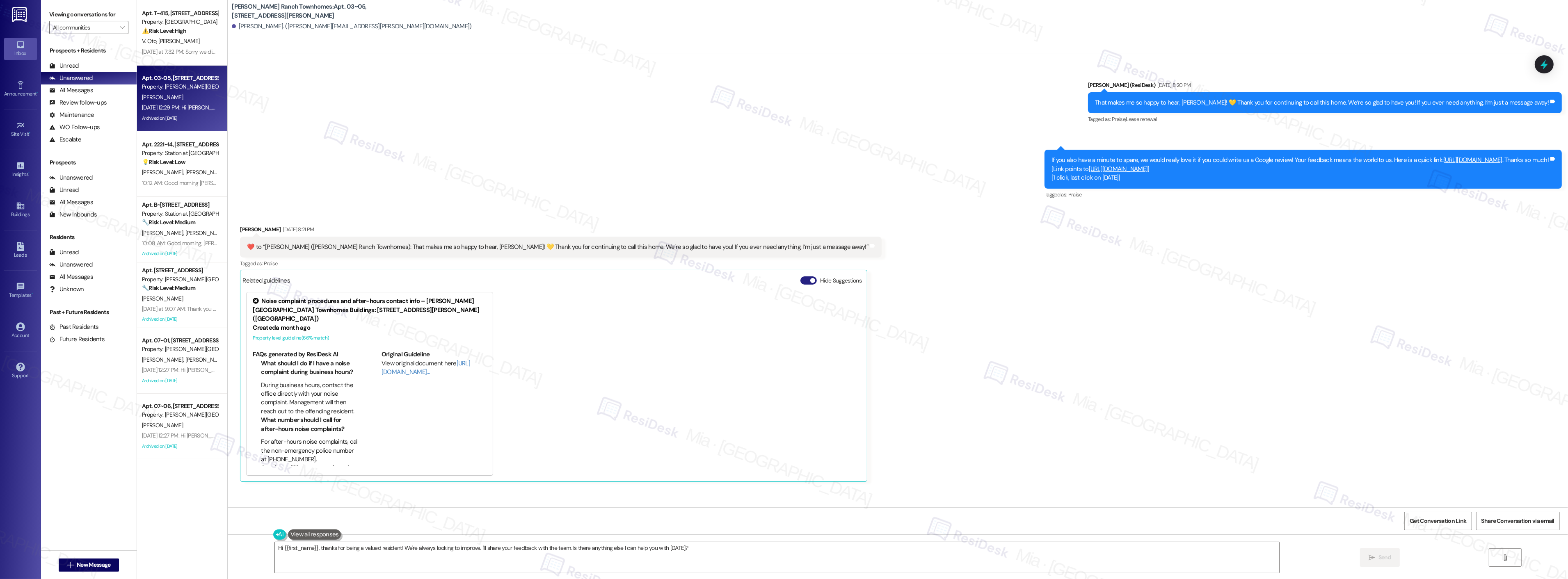
click at [800, 282] on button "Hide Suggestions" at bounding box center [808, 281] width 16 height 8
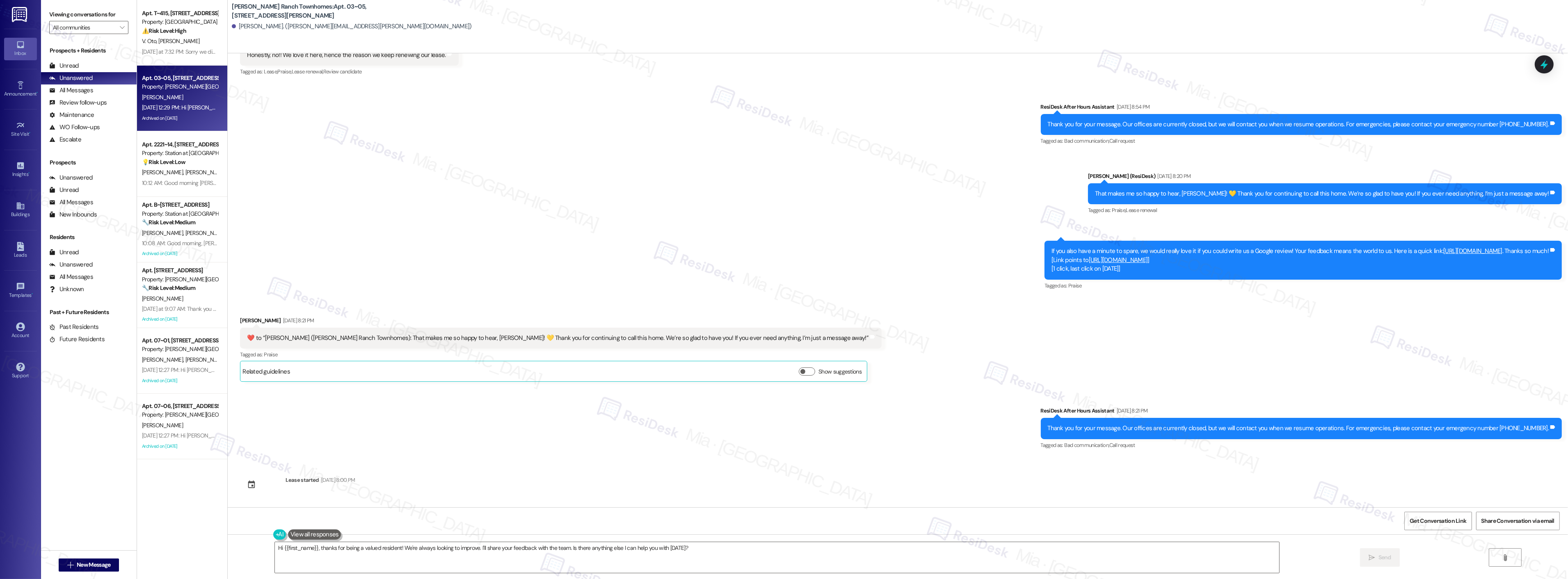
scroll to position [467, 0]
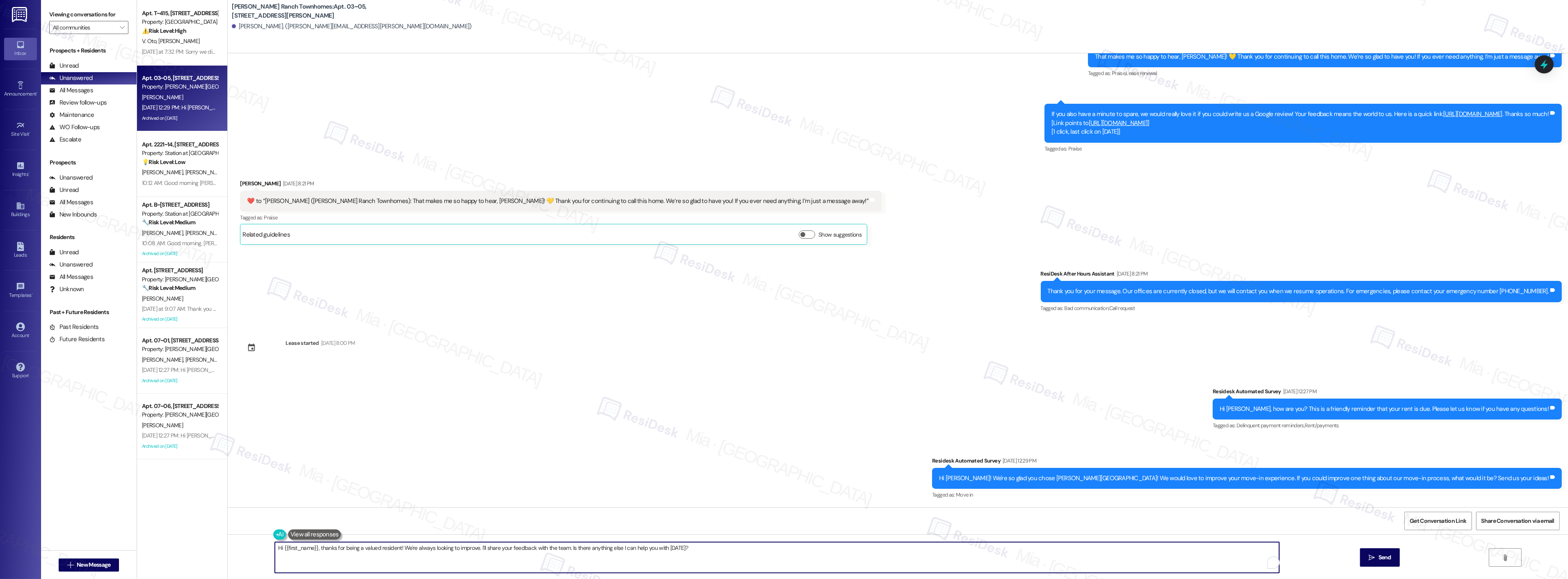
click at [737, 549] on textarea "Hi {{first_name}}, thanks for being a valued resident! We're always looking to …" at bounding box center [776, 557] width 1004 height 30
click at [712, 549] on textarea "Hi {{first_name}}, thanks for being a valued resident! We're always looking to …" at bounding box center [776, 557] width 1004 height 30
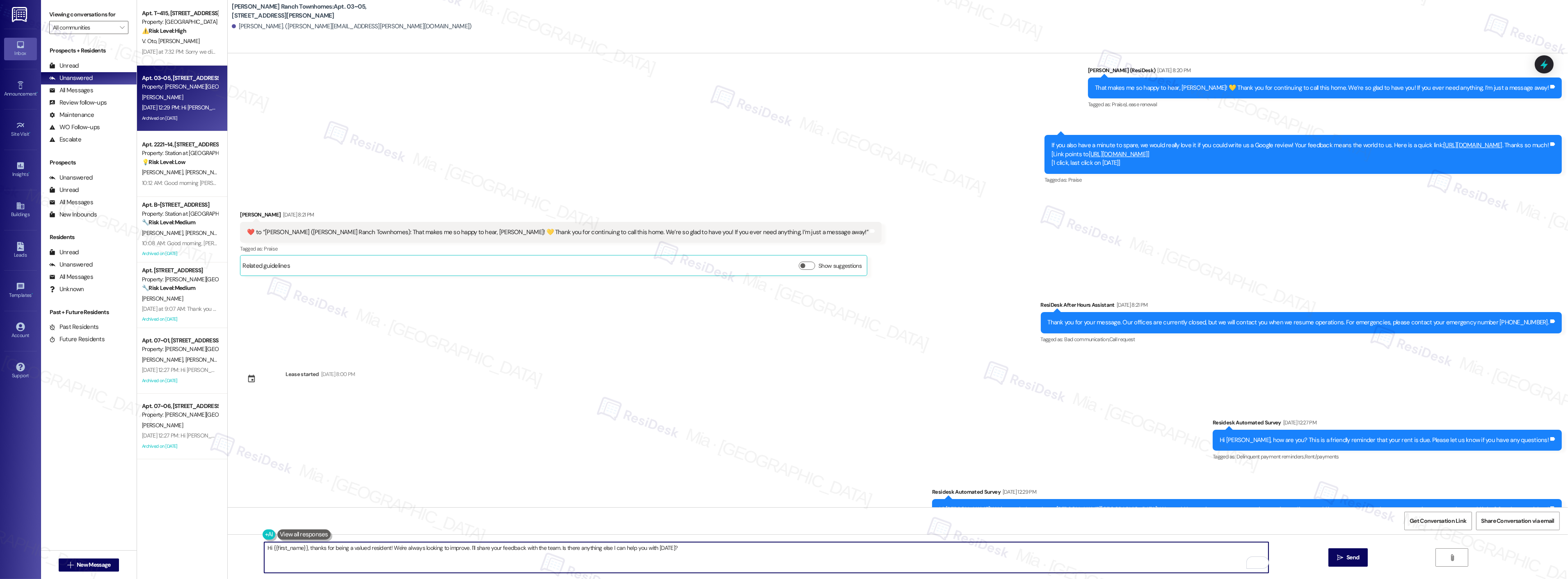
scroll to position [422, 0]
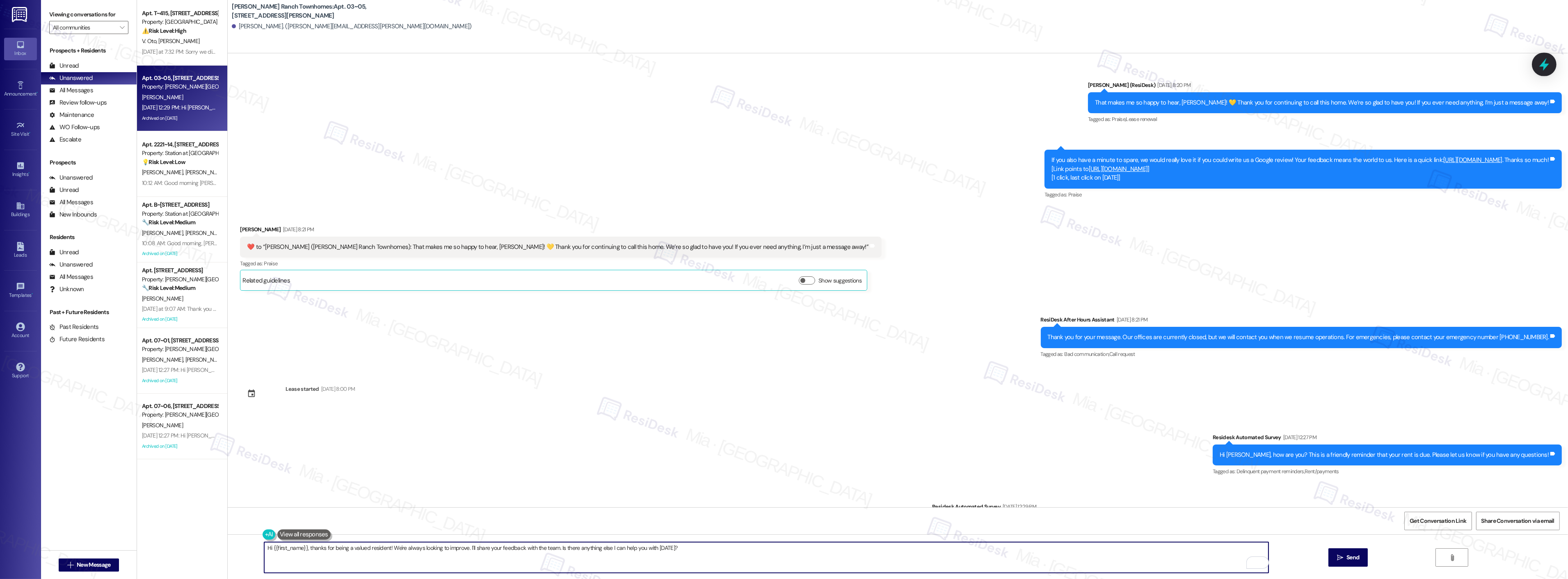
click at [1539, 68] on icon at bounding box center [1543, 64] width 14 height 14
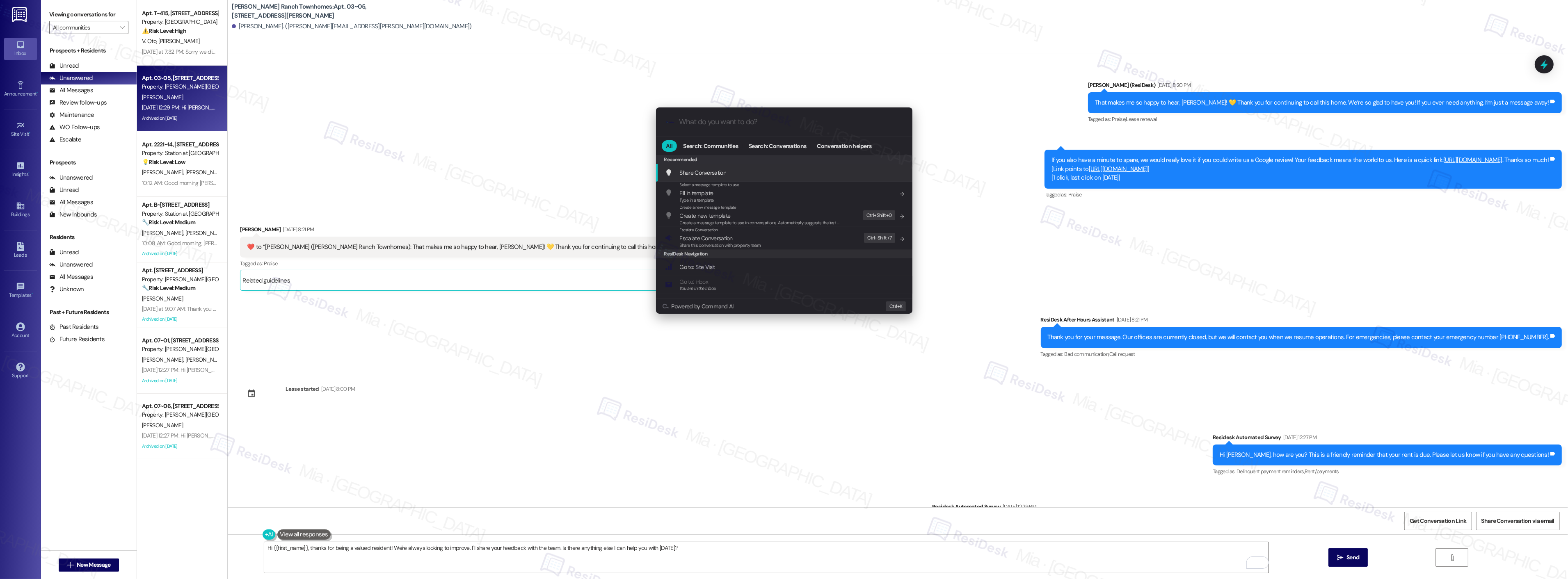
click at [724, 119] on input "What do you want to do?" at bounding box center [790, 122] width 222 height 8
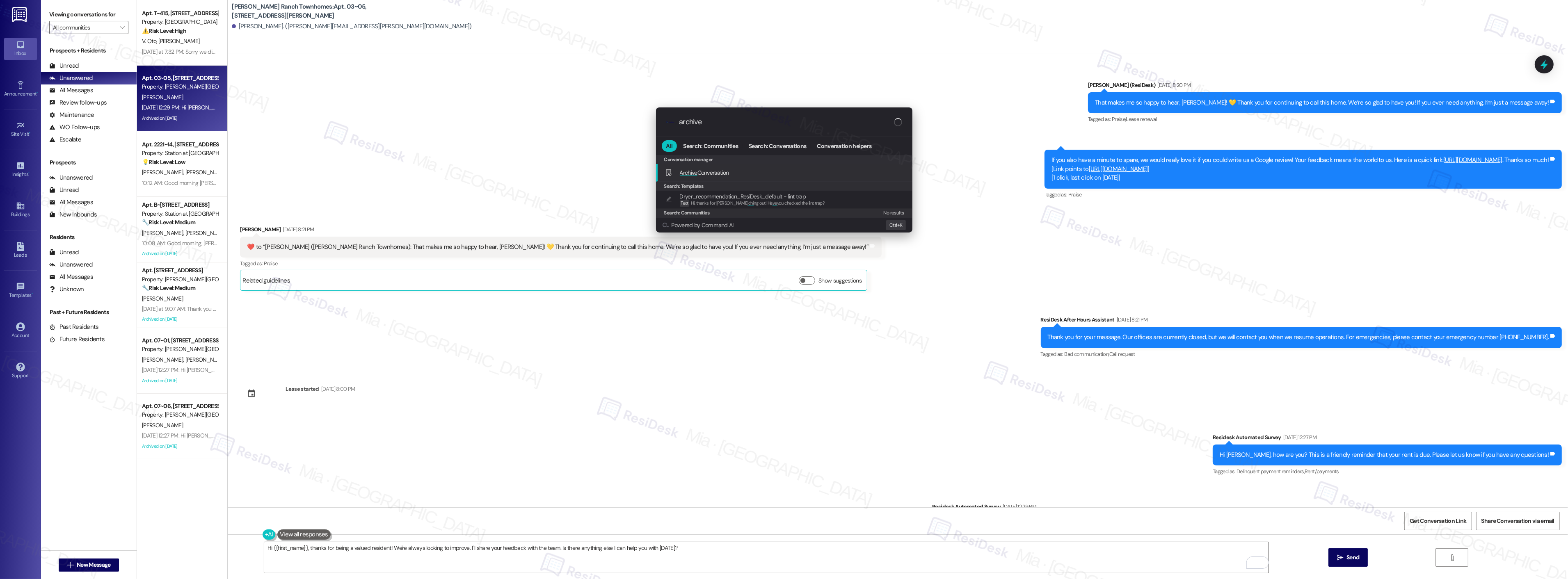
type input "archive"
click at [724, 170] on span "Archive Conversation" at bounding box center [705, 172] width 49 height 8
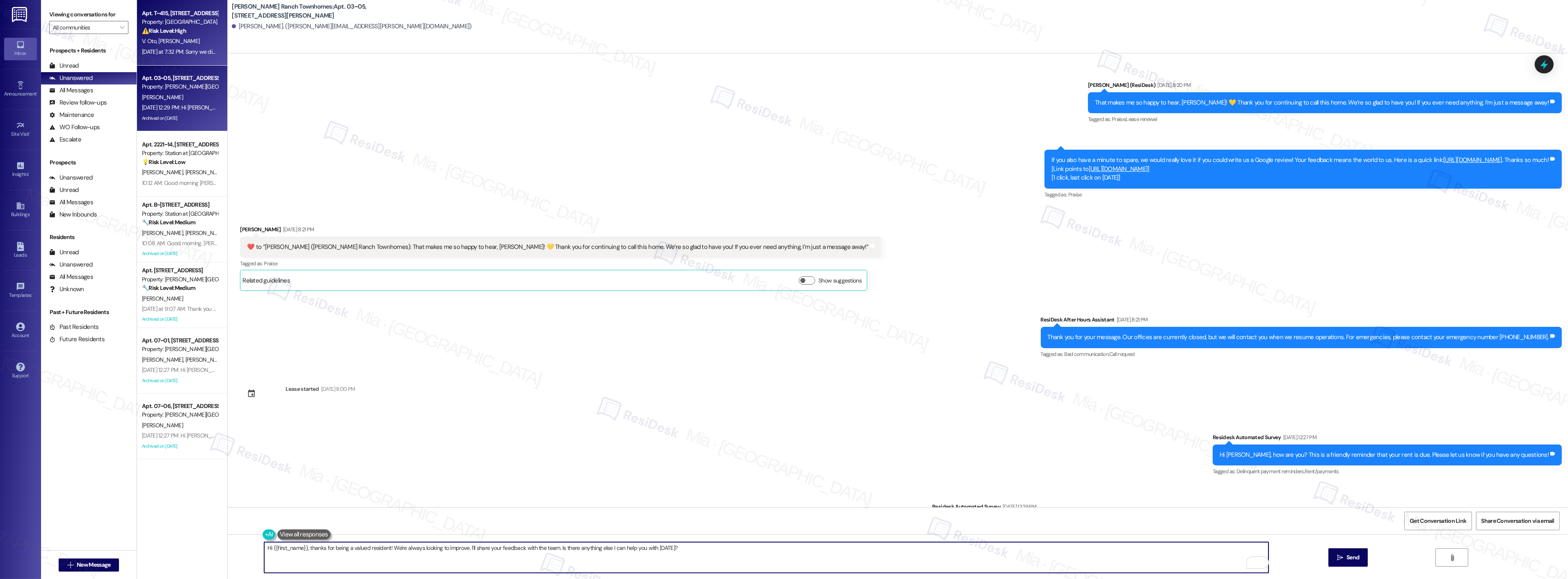
click at [173, 58] on div "Apt. T~415, 560 South 400 West Property: [GEOGRAPHIC_DATA] ⚠️ Risk Level: High …" at bounding box center [182, 33] width 90 height 66
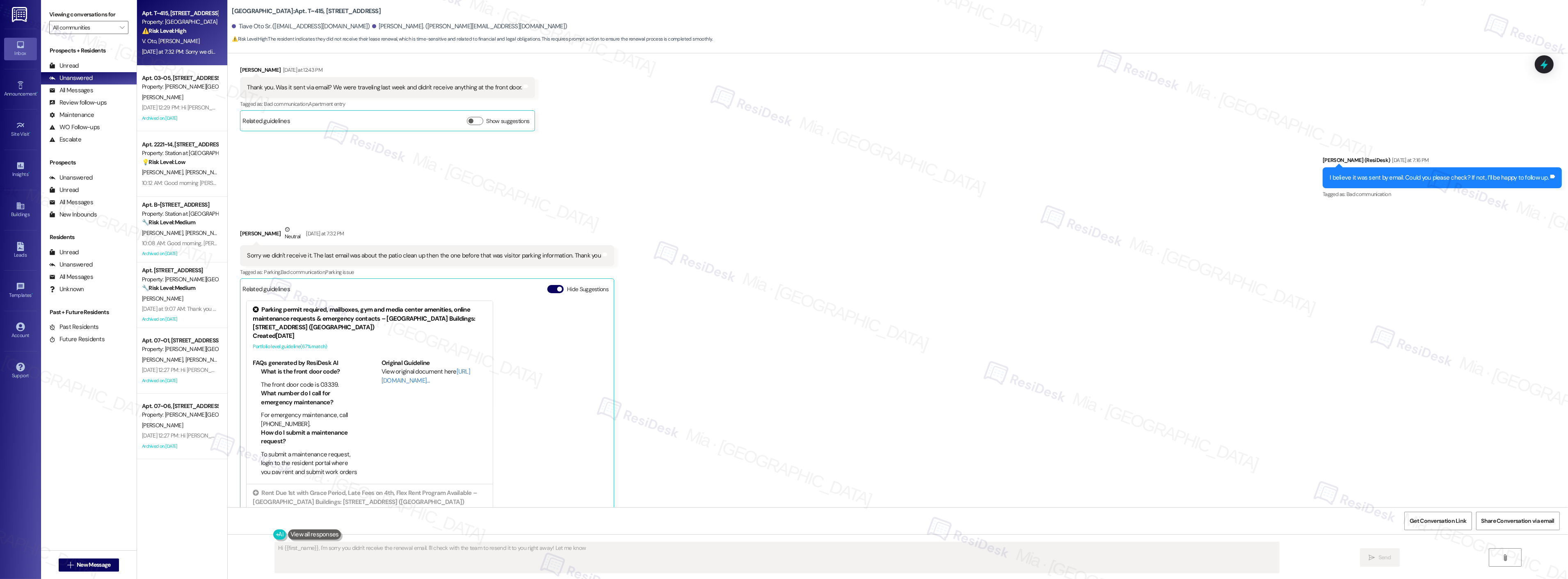
scroll to position [722, 0]
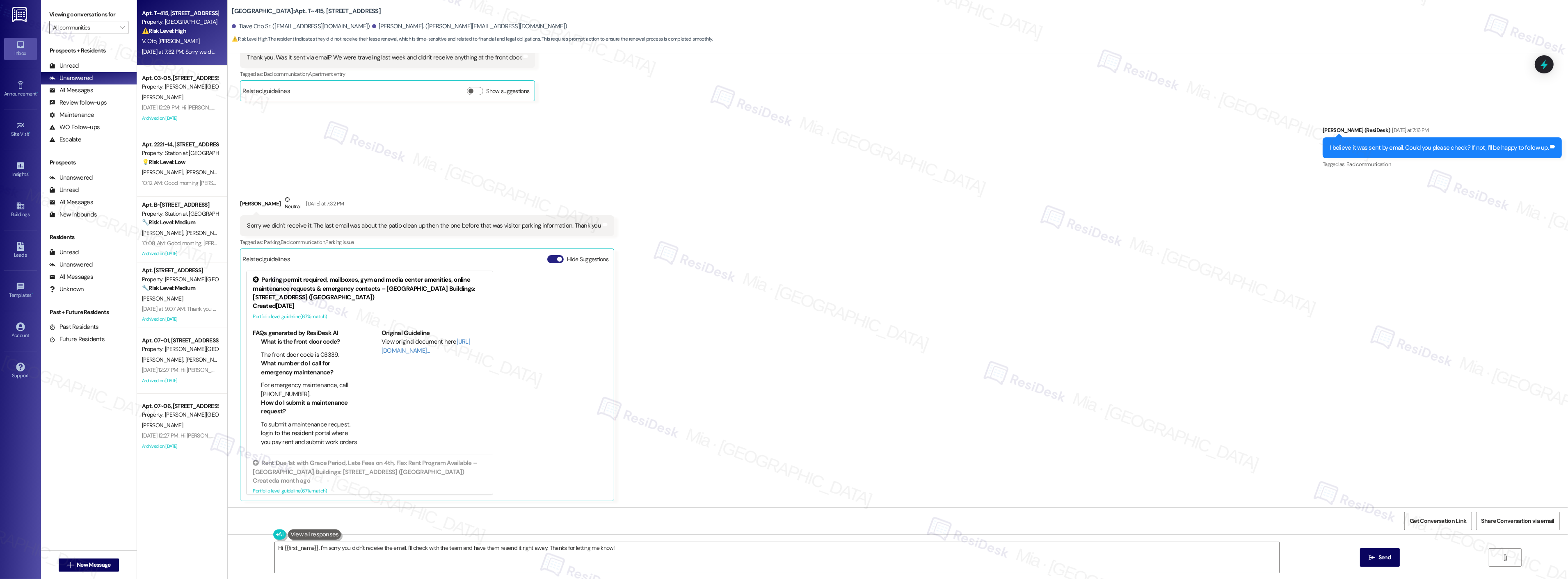
click at [547, 259] on button "Hide Suggestions" at bounding box center [555, 259] width 16 height 8
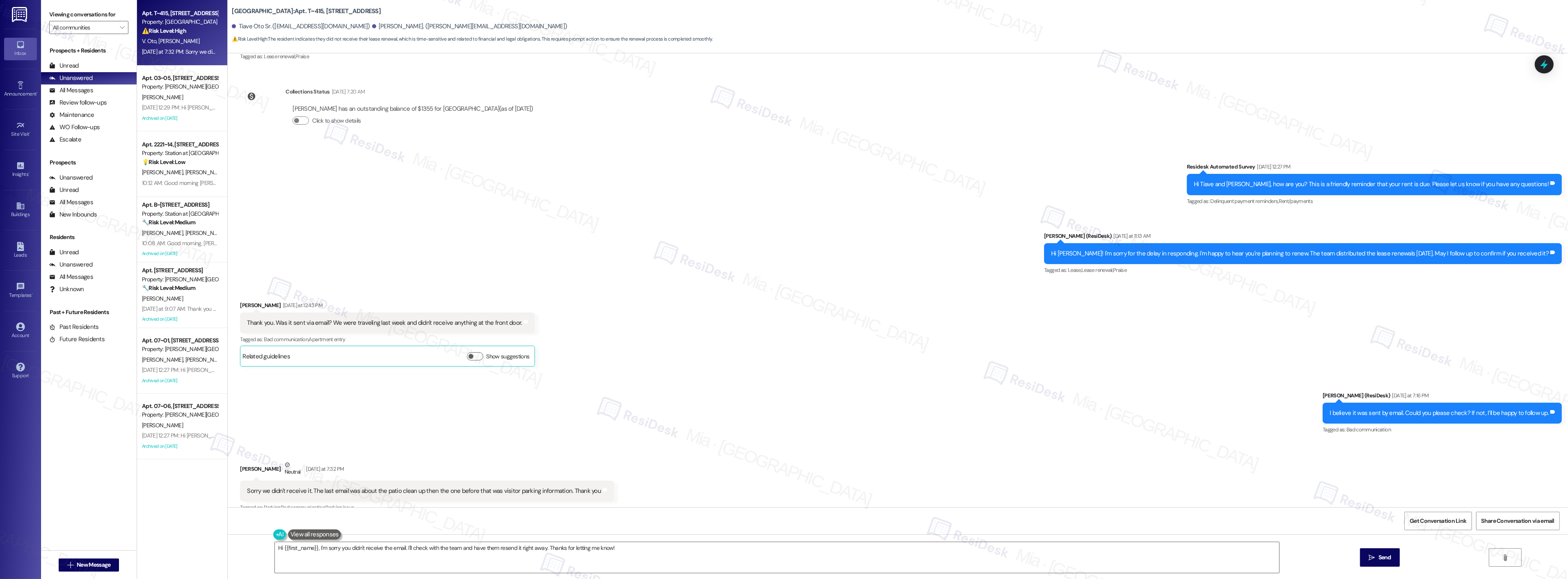
scroll to position [490, 0]
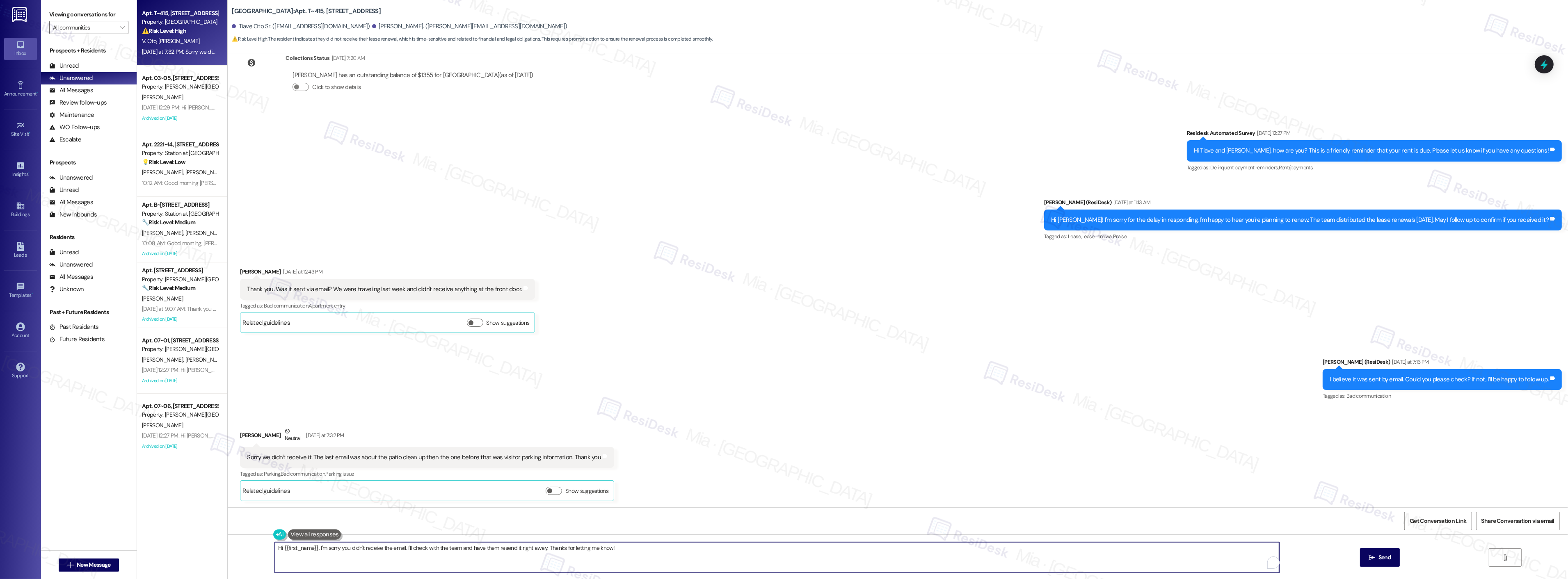
drag, startPoint x: 277, startPoint y: 548, endPoint x: 271, endPoint y: 549, distance: 6.1
click at [275, 549] on textarea "Hi {{first_name}}, I'm sorry you didn't receive the email. I'll check with the …" at bounding box center [776, 557] width 1004 height 30
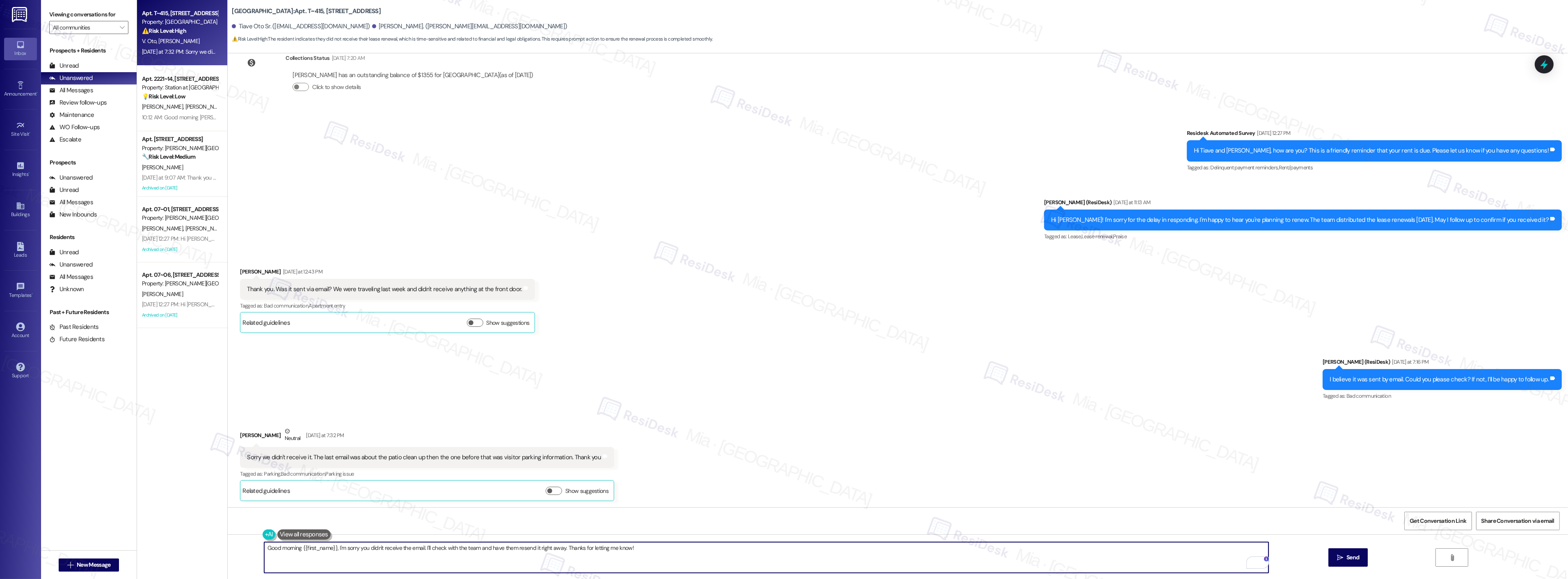
drag, startPoint x: 331, startPoint y: 547, endPoint x: 296, endPoint y: 547, distance: 35.0
click at [296, 547] on textarea "Good morning {{first_name}}, I'm sorry you didn't receive the email. I'll check…" at bounding box center [765, 557] width 1004 height 30
drag, startPoint x: 357, startPoint y: 547, endPoint x: 444, endPoint y: 548, distance: 87.0
click at [444, 548] on textarea "Good morning [PERSON_NAME], no worries at all! I'm sorry you didn't receive the…" at bounding box center [765, 557] width 1004 height 30
click at [428, 547] on textarea "Good morning, [GEOGRAPHIC_DATA]. No worries at all! I'll check with the team an…" at bounding box center [765, 557] width 1004 height 30
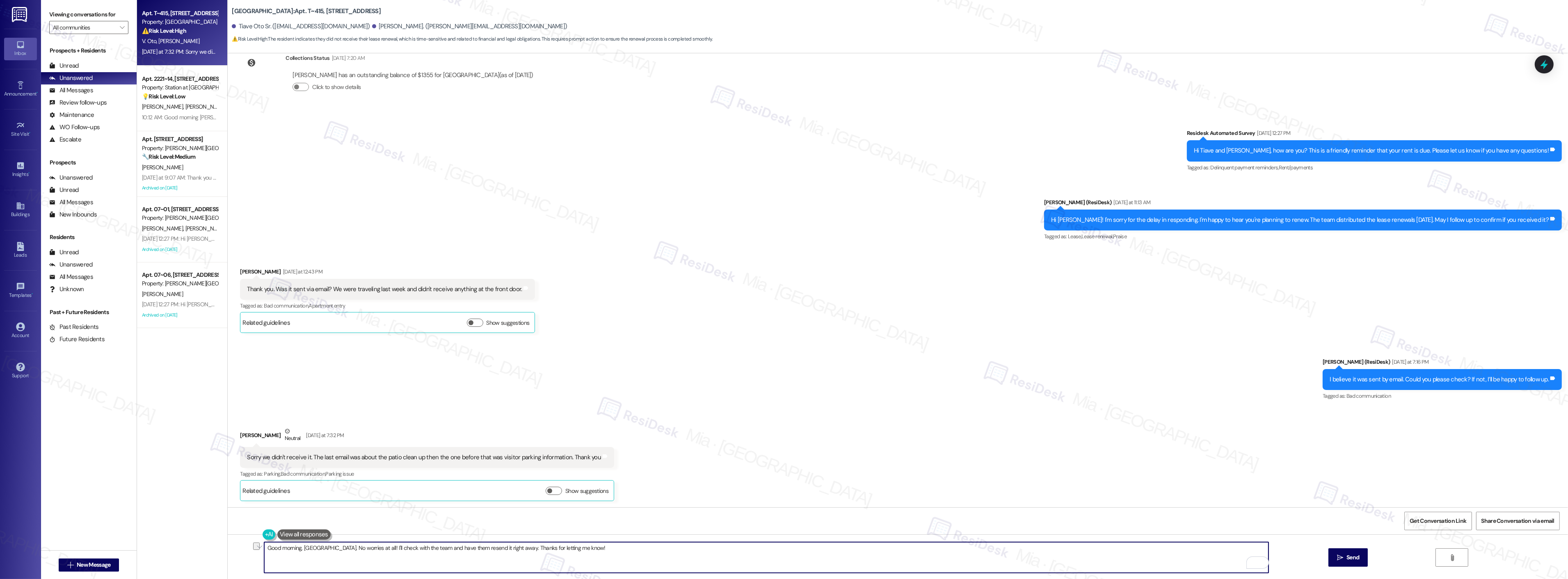
drag, startPoint x: 423, startPoint y: 548, endPoint x: 565, endPoint y: 546, distance: 142.0
click at [565, 546] on textarea "Good morning, [GEOGRAPHIC_DATA]. No worries at all! I'll check with the team an…" at bounding box center [765, 557] width 1004 height 30
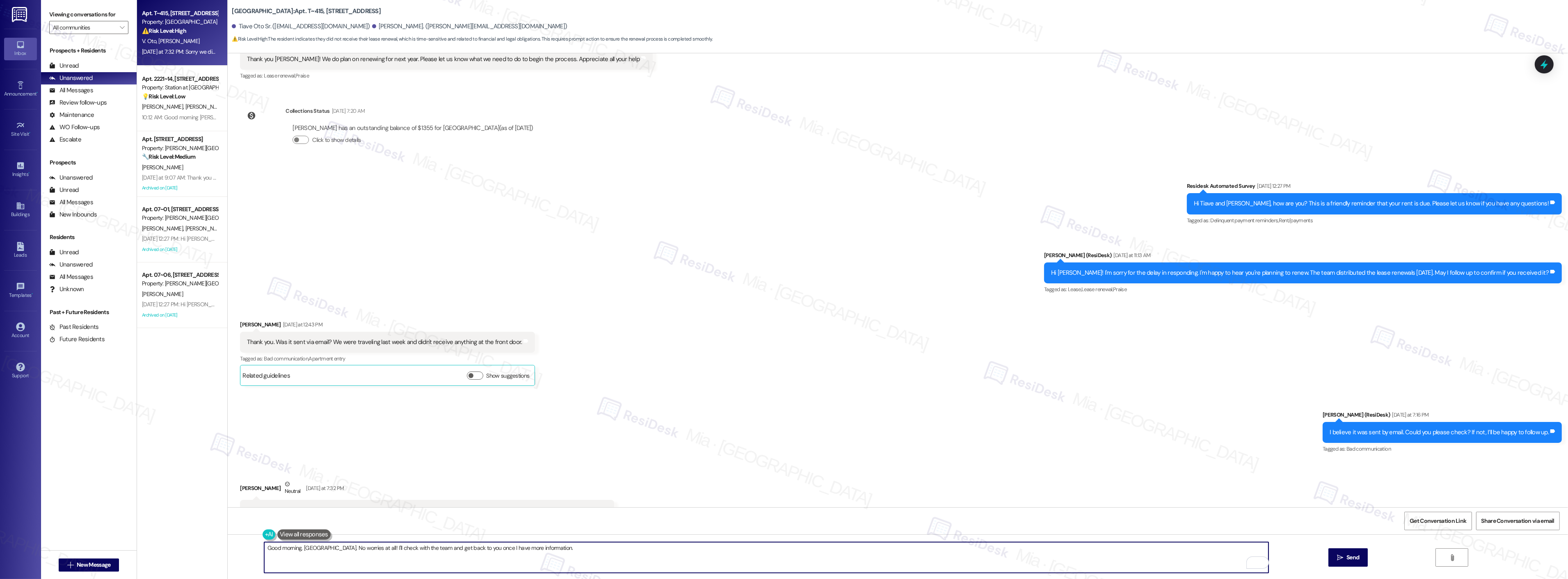
scroll to position [353, 0]
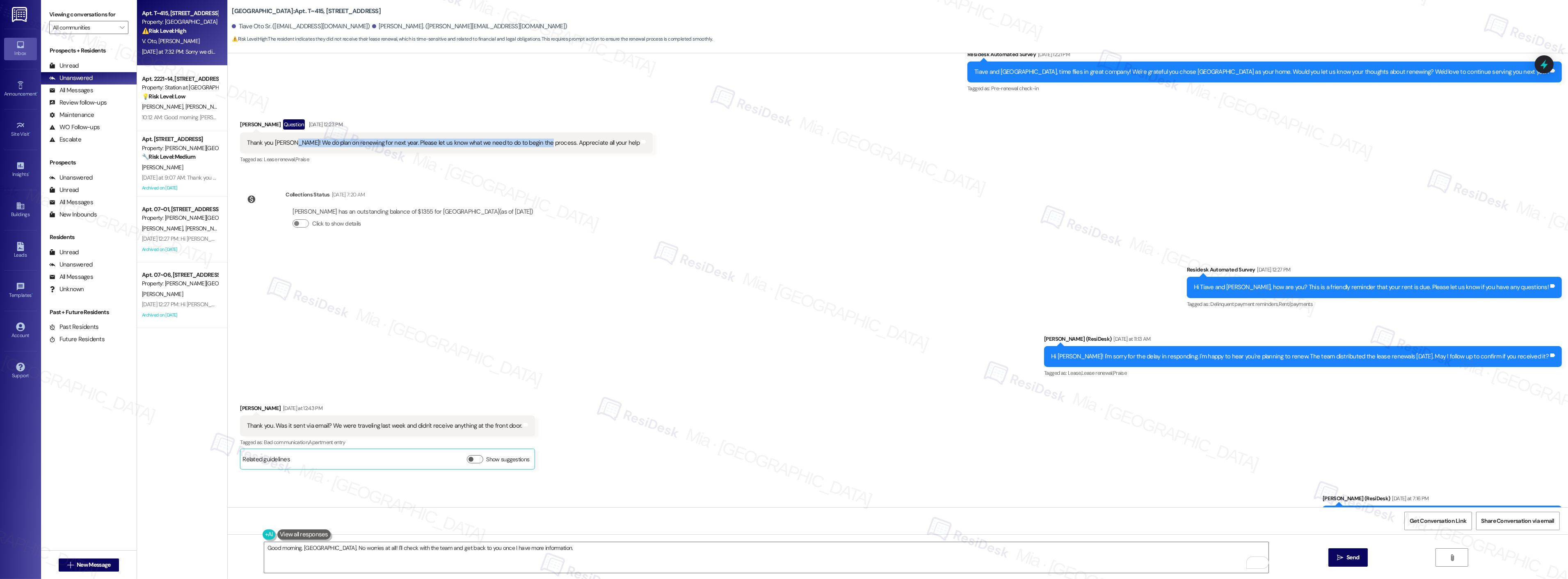
drag, startPoint x: 532, startPoint y: 141, endPoint x: 286, endPoint y: 142, distance: 246.0
click at [286, 142] on div "Thank you [PERSON_NAME]! We do plan on renewing for next year. Please let us kn…" at bounding box center [443, 143] width 392 height 8
copy div "We do plan on renewing for next year. Please let us know what we need to do to …"
click at [619, 549] on textarea "Good morning, [GEOGRAPHIC_DATA]. No worries at all! I'll check with the team an…" at bounding box center [765, 557] width 1004 height 30
click at [1343, 552] on button " Send" at bounding box center [1347, 557] width 40 height 19
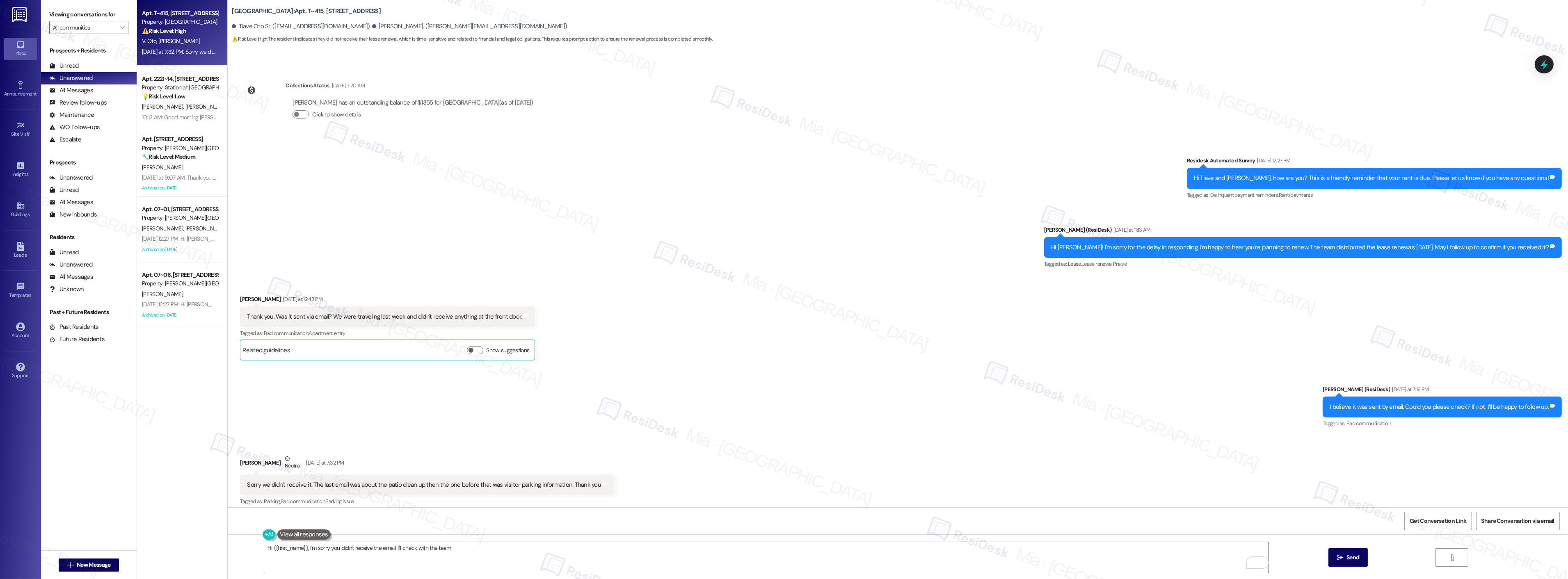
scroll to position [489, 0]
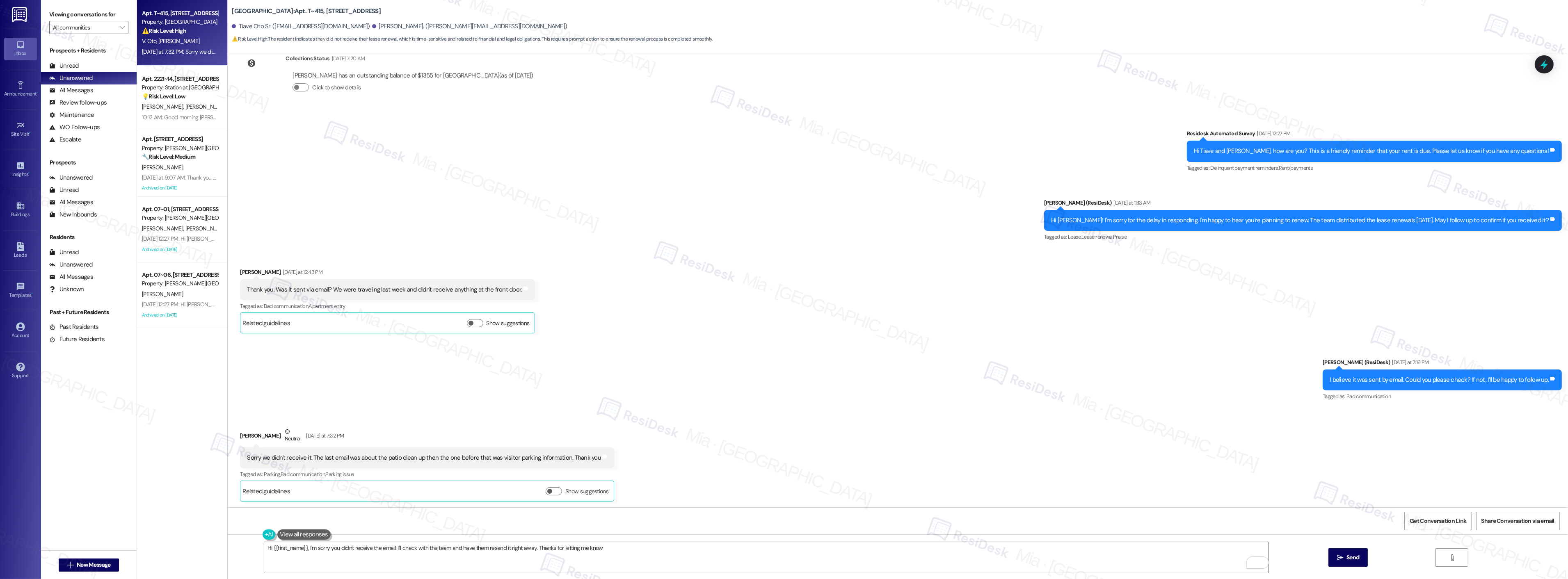
type textarea "Hi {{first_name}}, I'm sorry you didn't receive the email. I'll check with the …"
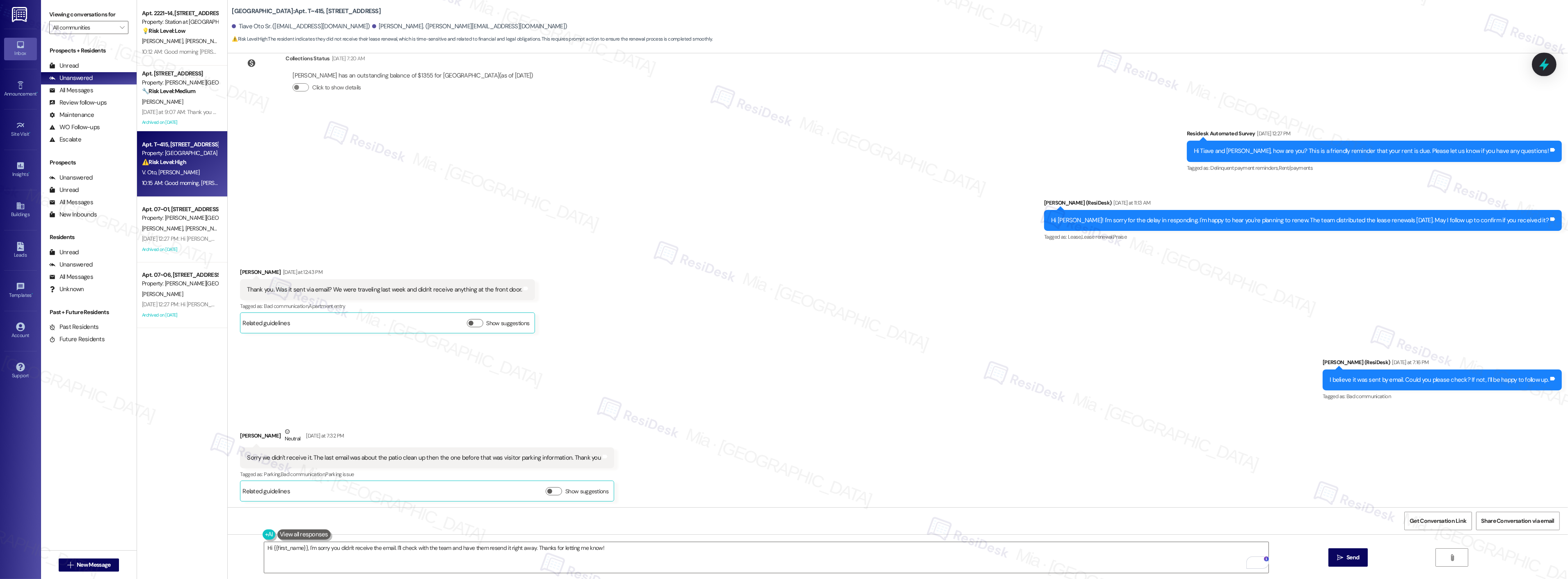
click at [1544, 63] on icon at bounding box center [1544, 64] width 10 height 13
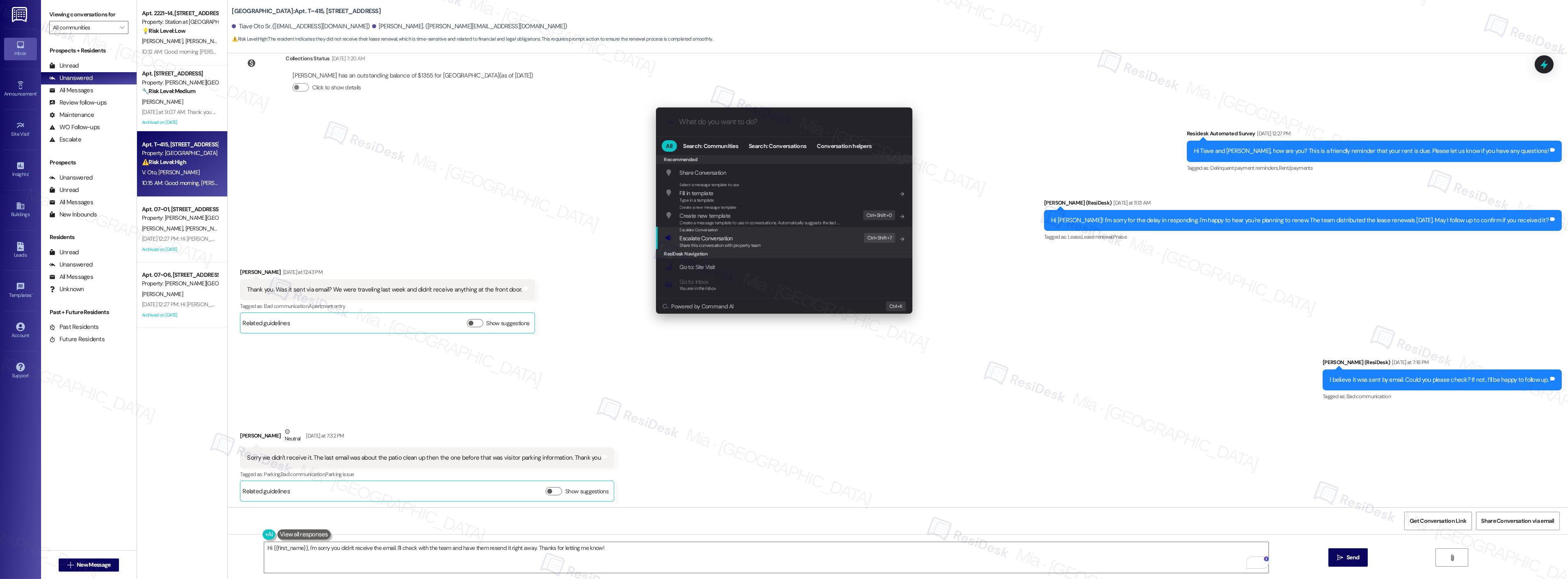
click at [761, 246] on div "Escalate Conversation Escalate Conversation Share this conversation with proper…" at bounding box center [785, 238] width 240 height 22
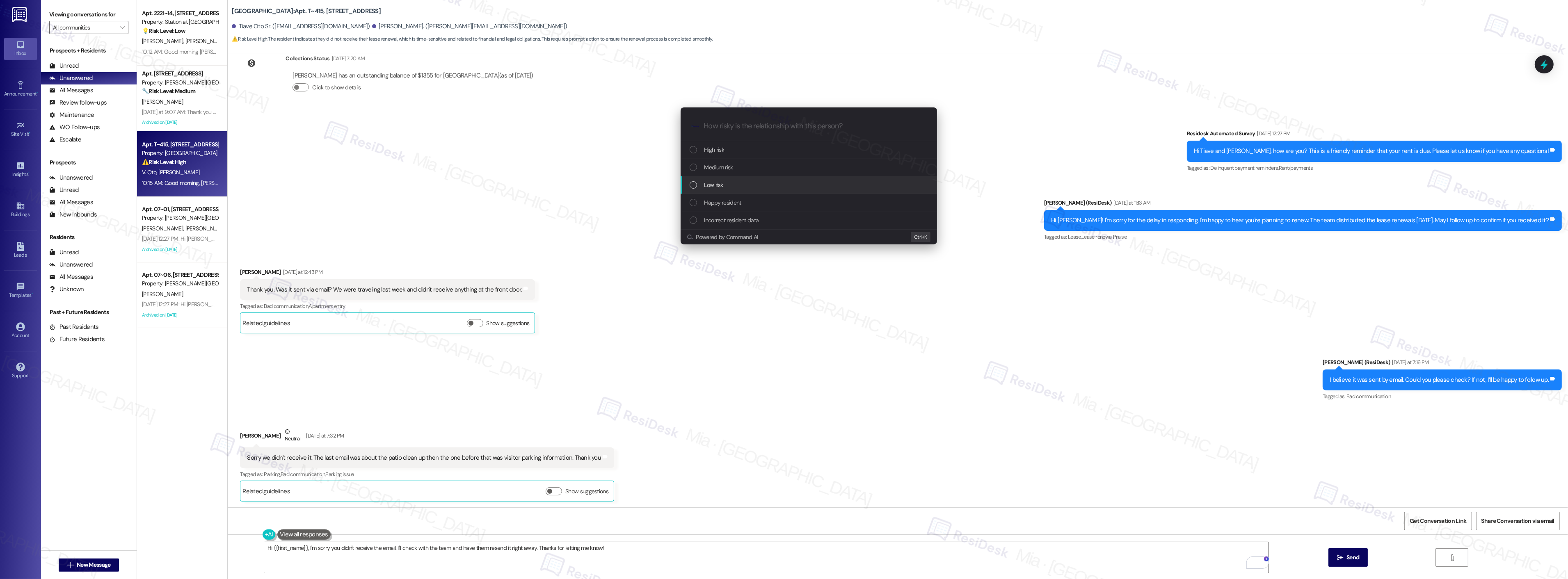
click at [731, 178] on div "Low risk" at bounding box center [809, 185] width 256 height 18
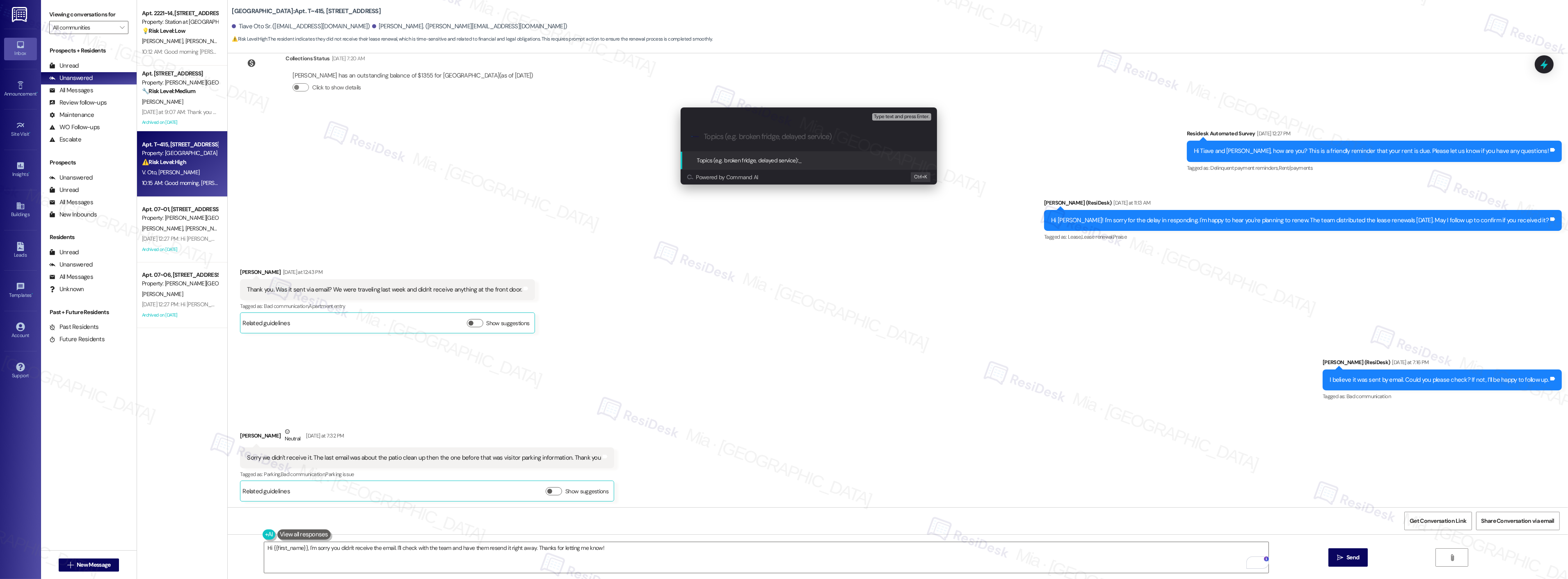
click at [811, 139] on input "Topics (e.g. broken fridge, delayed service)" at bounding box center [814, 137] width 222 height 8
paste input "We do plan on renewing for next year. Please let us know what we need to do to …"
drag, startPoint x: 733, startPoint y: 137, endPoint x: 836, endPoint y: 134, distance: 103.0
click at [836, 134] on input "Planning to renew next year and We do plan on renewing for next year. Please le…" at bounding box center [812, 137] width 217 height 8
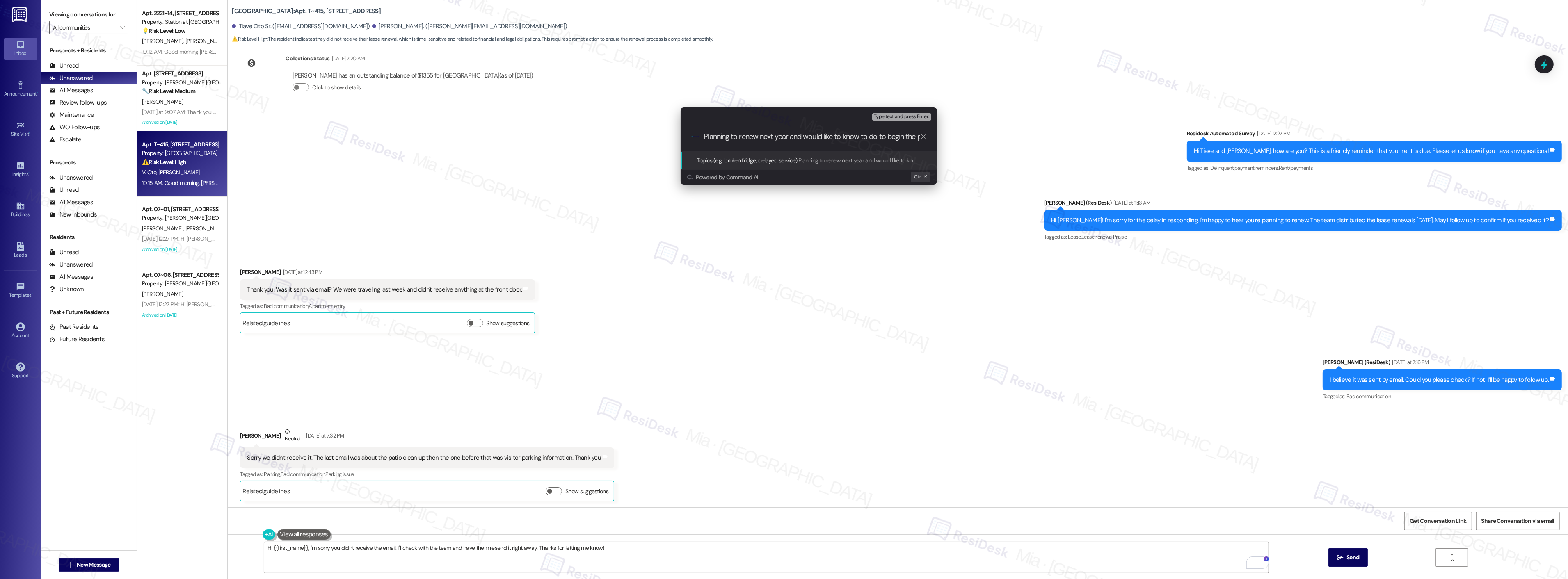
scroll to position [0, 24]
drag, startPoint x: 863, startPoint y: 137, endPoint x: 946, endPoint y: 137, distance: 83.0
click at [946, 137] on div "Escalate Conversation Low risk Topics (e.g. broken fridge, delayed service) Any…" at bounding box center [784, 289] width 1568 height 579
click at [881, 137] on input "Planning to renew next year and would like to know to do to begin the process" at bounding box center [812, 137] width 217 height 8
drag, startPoint x: 882, startPoint y: 137, endPoint x: 838, endPoint y: 138, distance: 44.0
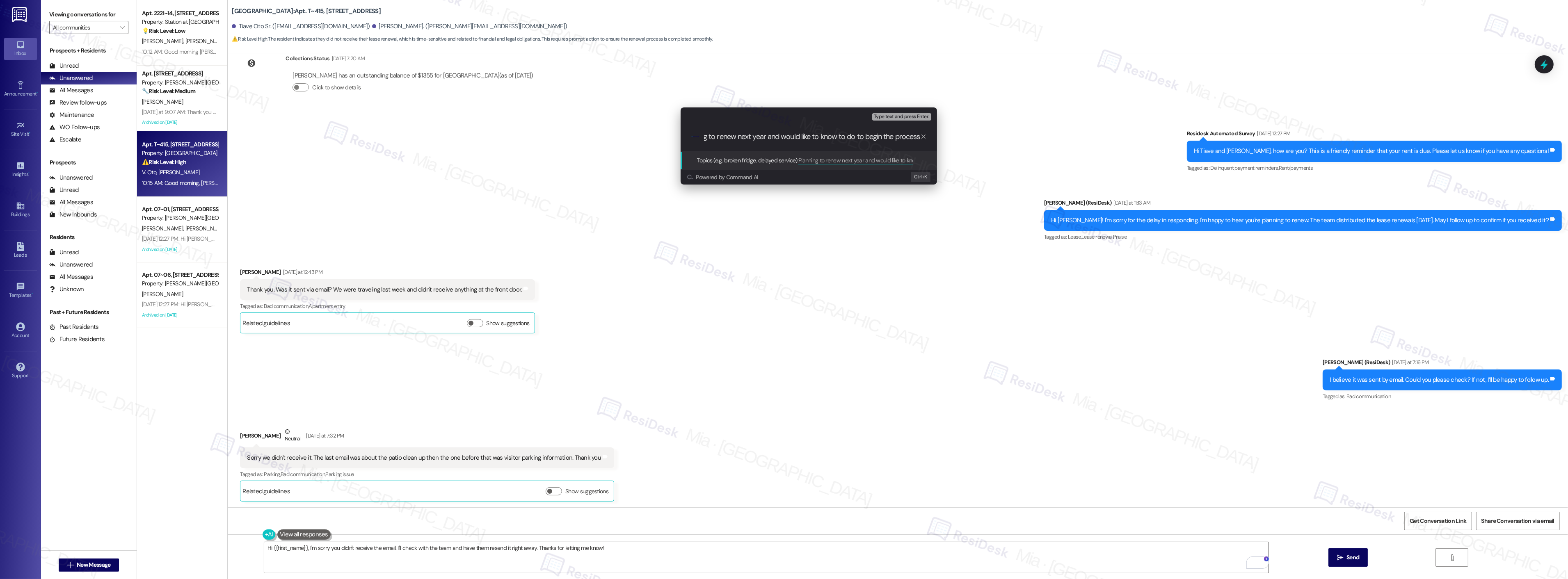
click at [838, 138] on input "Planning to renew next year and would like to know to do to begin the process" at bounding box center [812, 137] width 217 height 8
click at [903, 137] on input "Planning to renew next year and would like to know the process" at bounding box center [812, 137] width 217 height 8
type input "Planning to renew next year and would like to know the process."
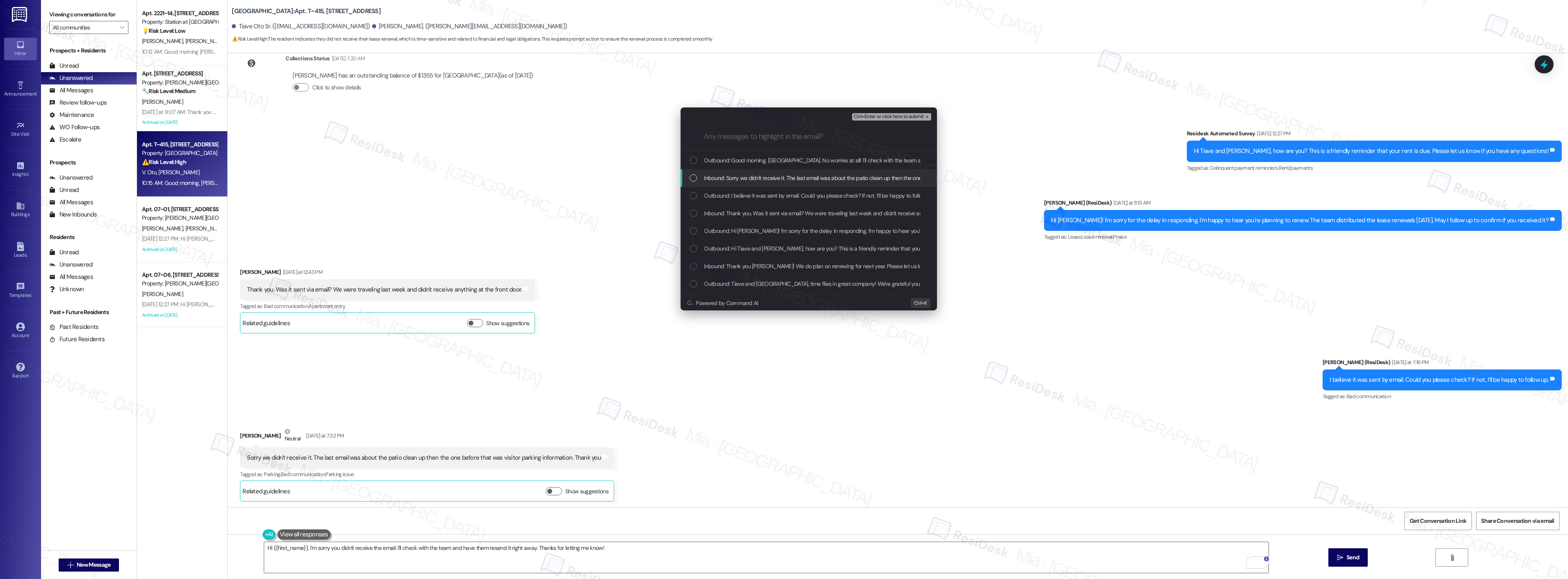
click at [694, 183] on div "Inbound: Sorry we didn't receive it. The last email was about the patio clean u…" at bounding box center [809, 178] width 256 height 18
click at [691, 216] on div "List of options" at bounding box center [693, 213] width 8 height 8
click at [694, 265] on div "List of options" at bounding box center [693, 265] width 8 height 8
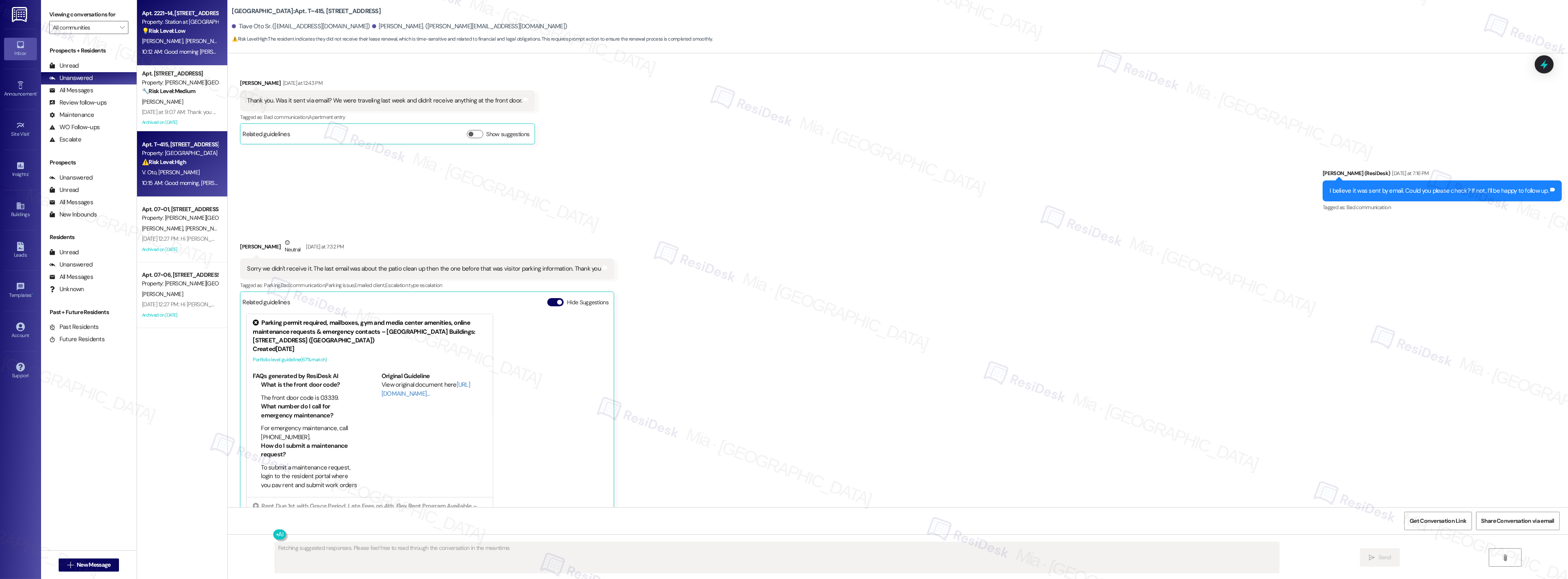
scroll to position [722, 0]
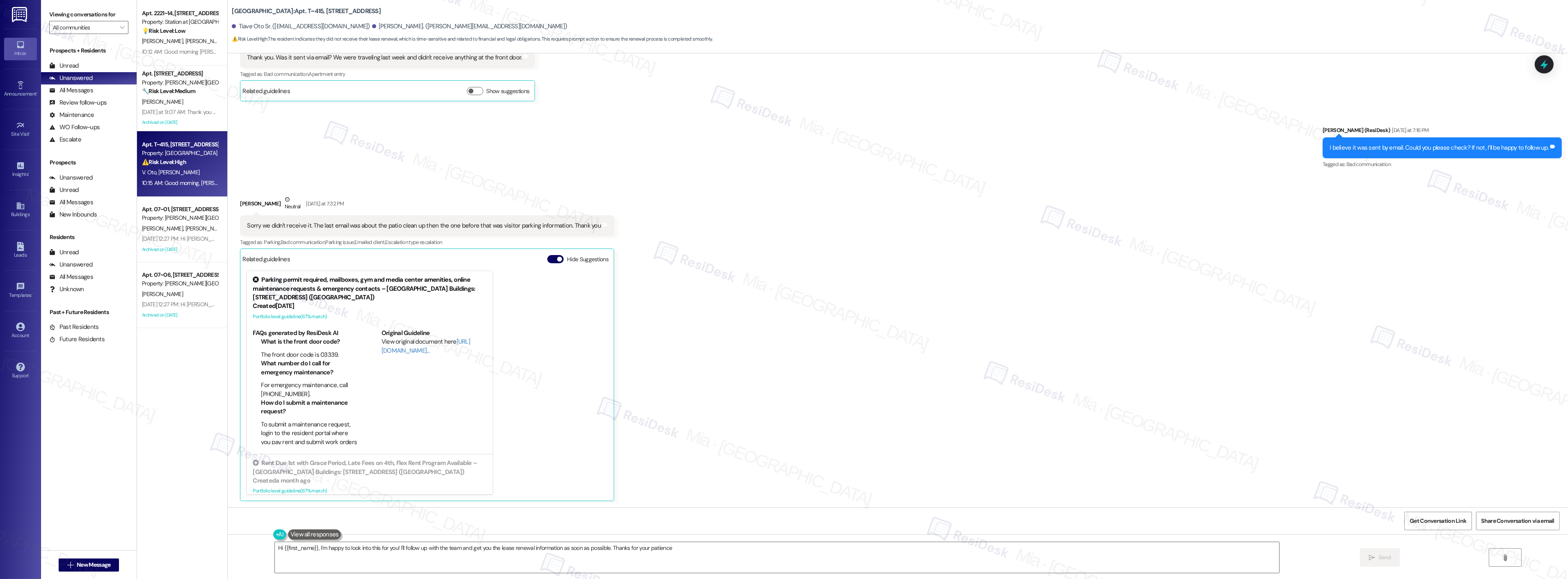
type textarea "Hi {{first_name}}, I'm happy to look into this for you! I'll follow up with the…"
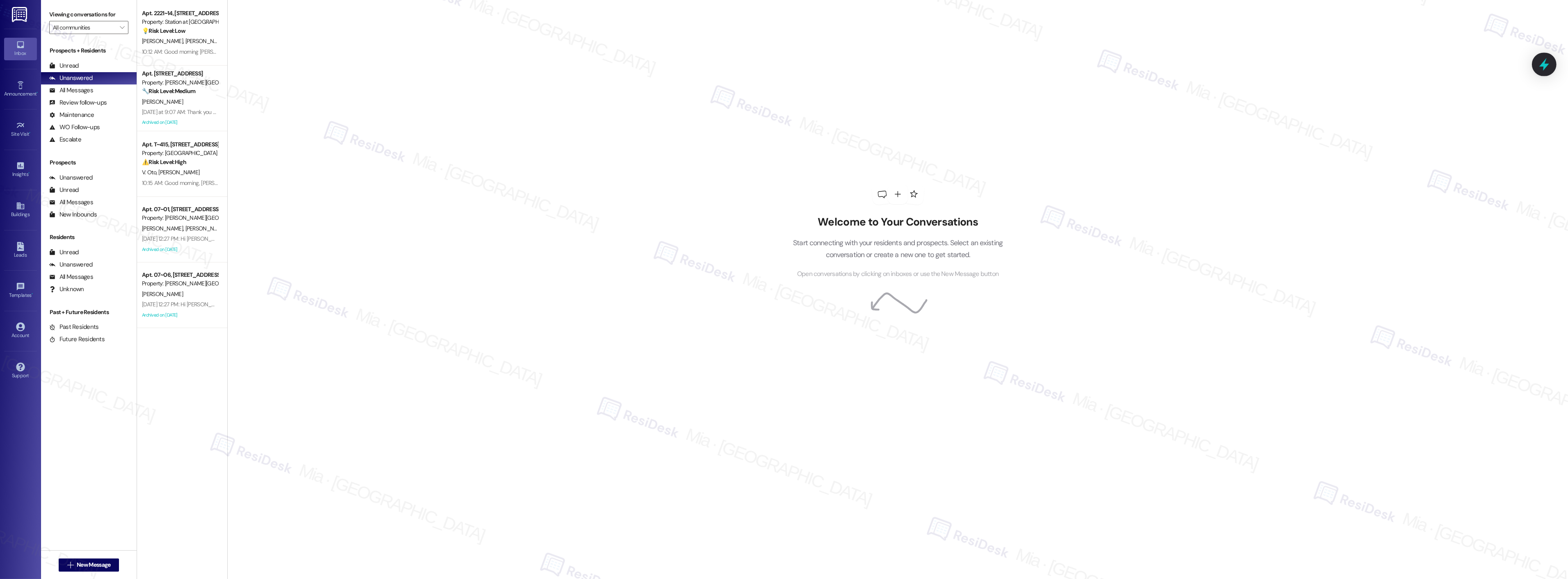
click at [1542, 63] on icon at bounding box center [1543, 64] width 14 height 14
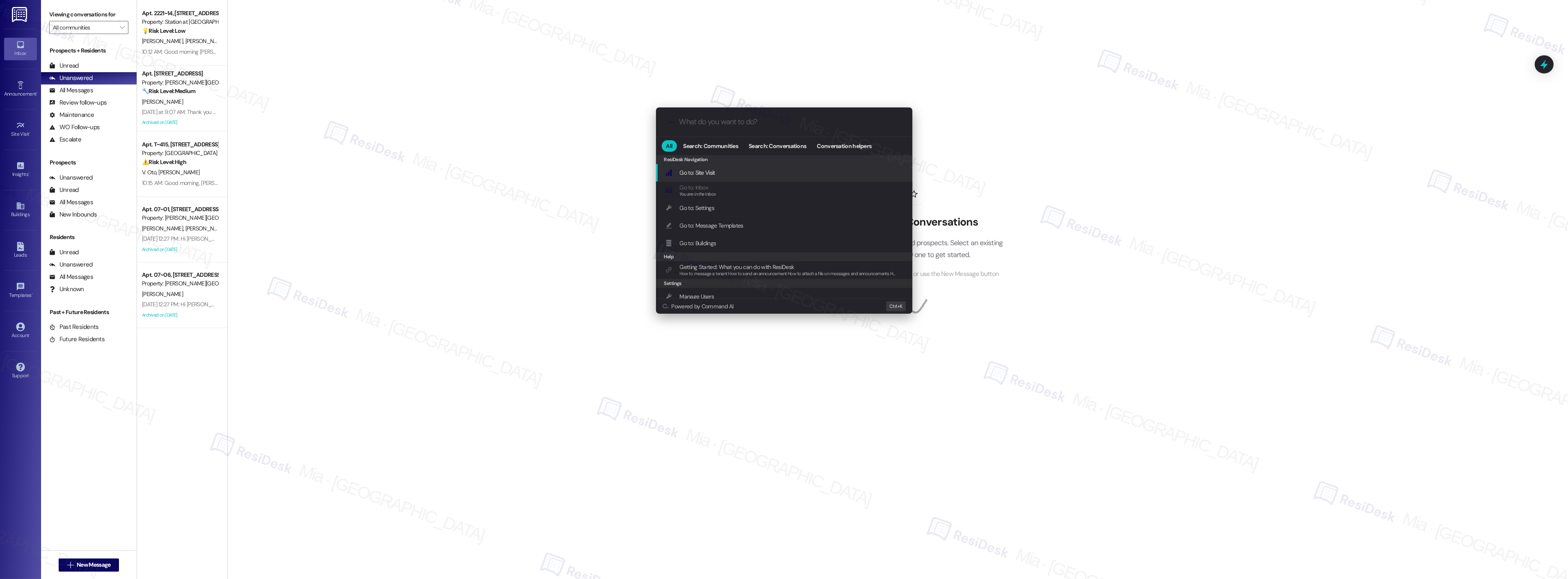
click at [710, 123] on input "What do you want to do?" at bounding box center [790, 122] width 222 height 8
type input "sla"
click at [724, 168] on span "Open Thread SLA Dashboard" at bounding box center [714, 172] width 69 height 9
